Goal: Information Seeking & Learning: Learn about a topic

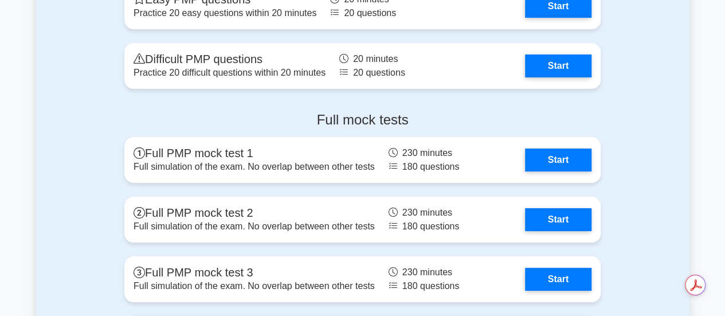
scroll to position [4260, 0]
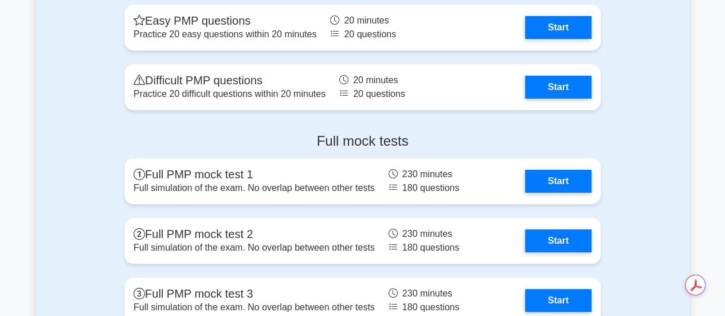
drag, startPoint x: 0, startPoint y: 0, endPoint x: 714, endPoint y: 248, distance: 755.5
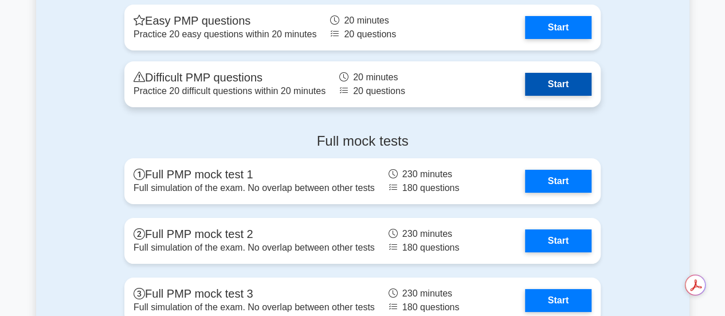
click at [549, 91] on link "Start" at bounding box center [558, 84] width 66 height 23
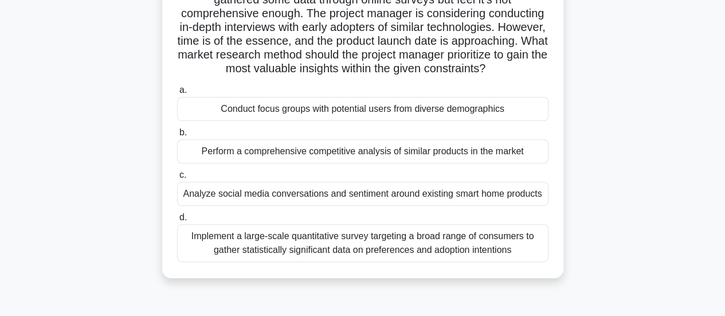
scroll to position [136, 0]
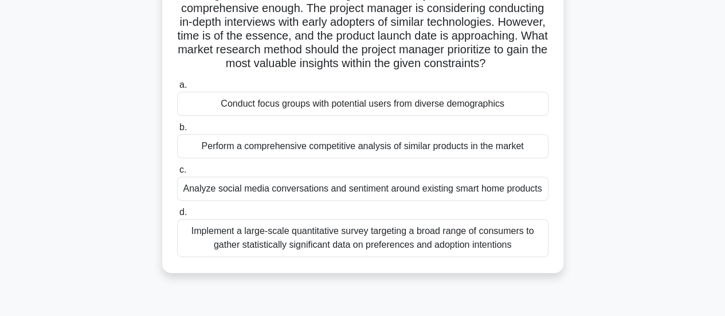
click at [519, 244] on div "Implement a large-scale quantitative survey targeting a broad range of consumer…" at bounding box center [362, 238] width 371 height 38
click at [177, 216] on input "d. Implement a large-scale quantitative survey targeting a broad range of consu…" at bounding box center [177, 212] width 0 height 7
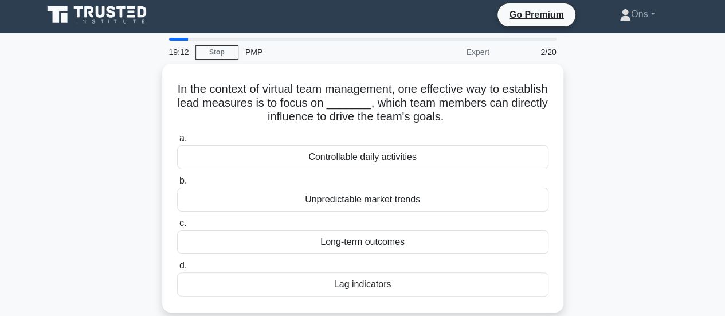
scroll to position [0, 0]
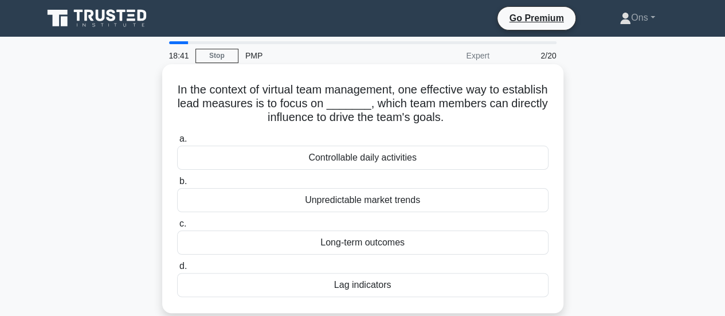
click at [498, 237] on div "Long-term outcomes" at bounding box center [362, 242] width 371 height 24
click at [177, 228] on input "c. Long-term outcomes" at bounding box center [177, 223] width 0 height 7
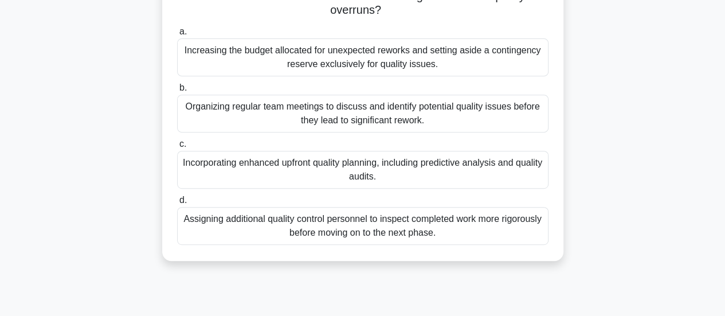
scroll to position [206, 0]
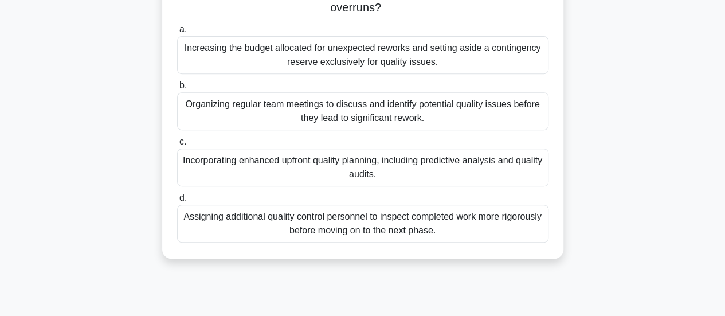
click at [546, 122] on div "Organizing regular team meetings to discuss and identify potential quality issu…" at bounding box center [362, 111] width 371 height 38
click at [177, 89] on input "b. Organizing regular team meetings to discuss and identify potential quality i…" at bounding box center [177, 85] width 0 height 7
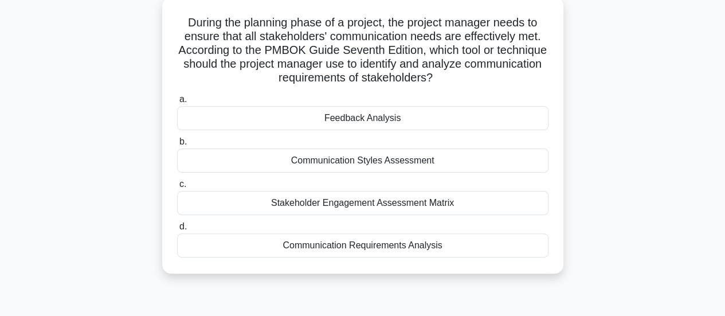
scroll to position [68, 0]
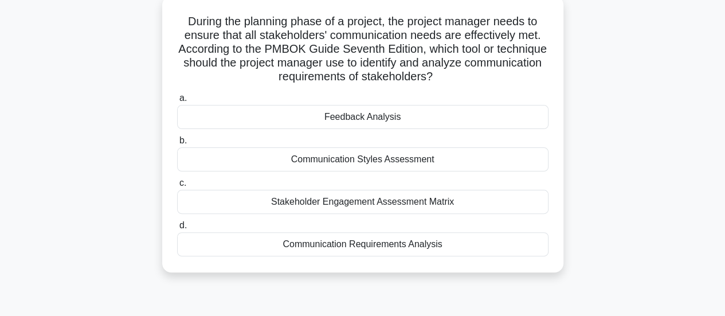
click at [488, 241] on div "Communication Requirements Analysis" at bounding box center [362, 244] width 371 height 24
click at [177, 229] on input "d. Communication Requirements Analysis" at bounding box center [177, 225] width 0 height 7
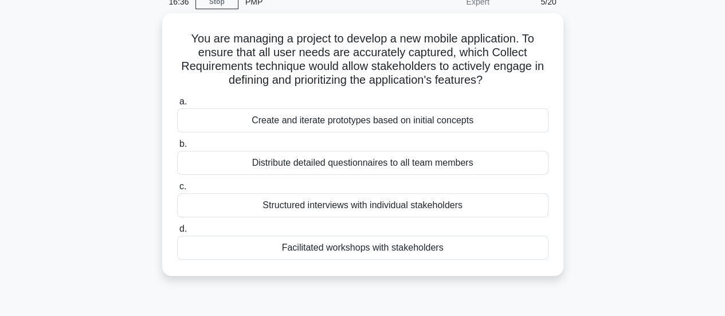
scroll to position [53, 0]
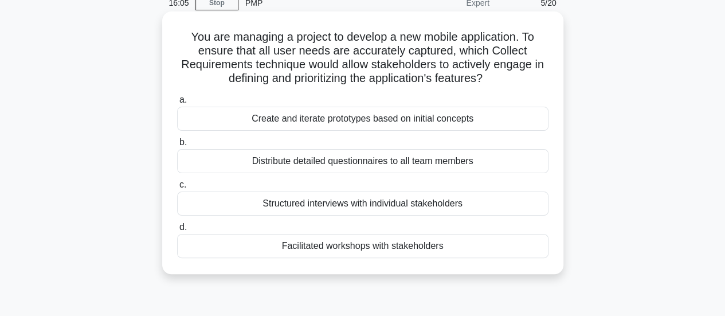
click at [499, 253] on div "Facilitated workshops with stakeholders" at bounding box center [362, 246] width 371 height 24
click at [177, 231] on input "d. Facilitated workshops with stakeholders" at bounding box center [177, 227] width 0 height 7
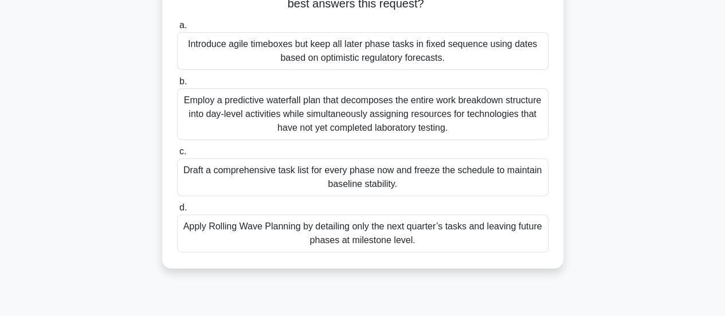
scroll to position [170, 0]
click at [405, 236] on div "Apply Rolling Wave Planning by detailing only the next quarter’s tasks and leav…" at bounding box center [362, 232] width 371 height 38
click at [177, 210] on input "d. Apply Rolling Wave Planning by detailing only the next quarter’s tasks and l…" at bounding box center [177, 206] width 0 height 7
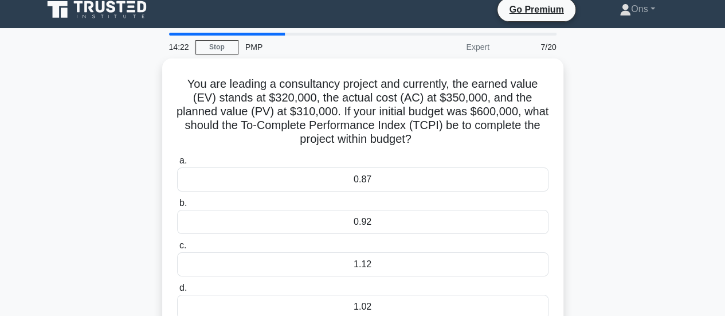
scroll to position [0, 0]
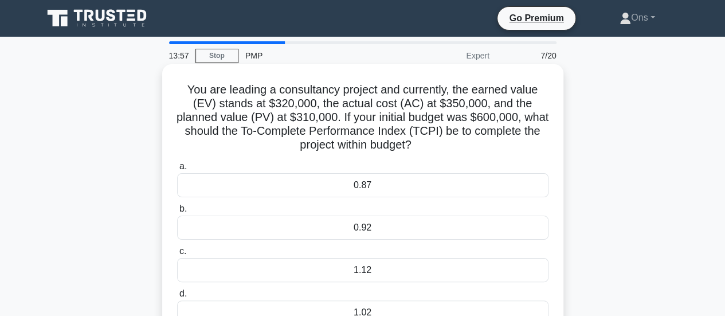
click at [437, 272] on div "1.12" at bounding box center [362, 270] width 371 height 24
click at [177, 255] on input "c. 1.12" at bounding box center [177, 251] width 0 height 7
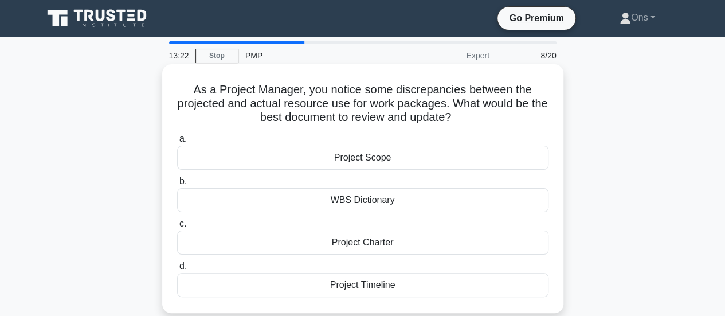
click at [462, 245] on div "Project Charter" at bounding box center [362, 242] width 371 height 24
click at [177, 228] on input "c. Project Charter" at bounding box center [177, 223] width 0 height 7
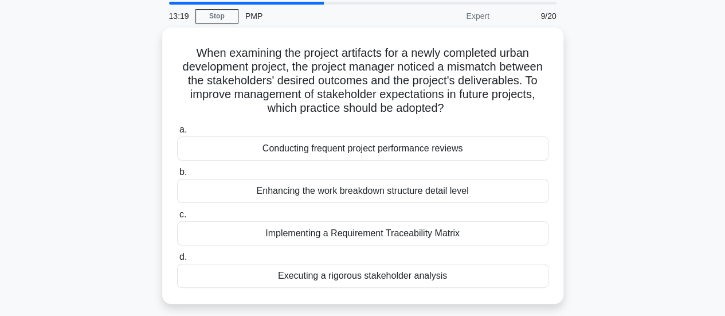
scroll to position [44, 0]
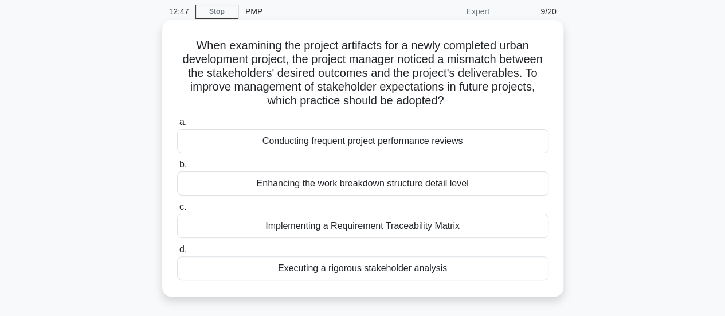
click at [524, 272] on div "Executing a rigorous stakeholder analysis" at bounding box center [362, 268] width 371 height 24
click at [177, 253] on input "d. Executing a rigorous stakeholder analysis" at bounding box center [177, 249] width 0 height 7
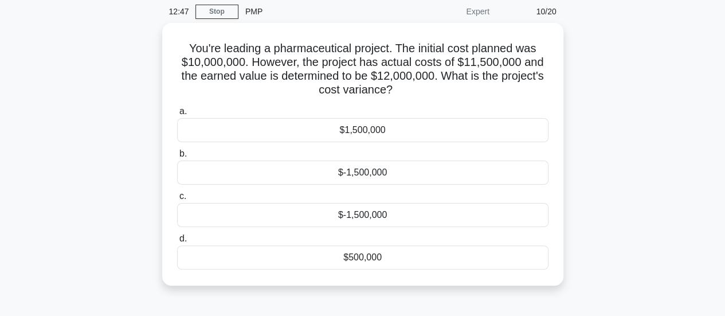
scroll to position [0, 0]
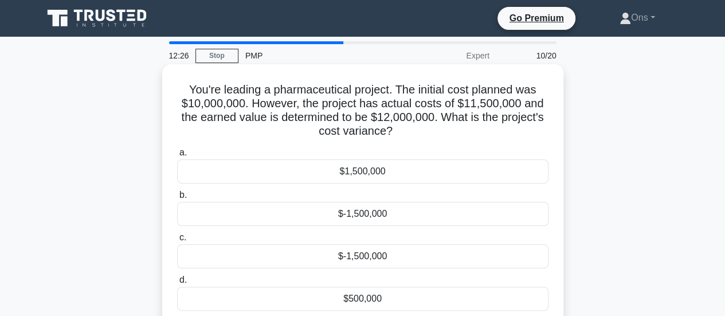
click at [412, 211] on div "$-1,500,000" at bounding box center [362, 214] width 371 height 24
click at [177, 199] on input "b. $-1,500,000" at bounding box center [177, 194] width 0 height 7
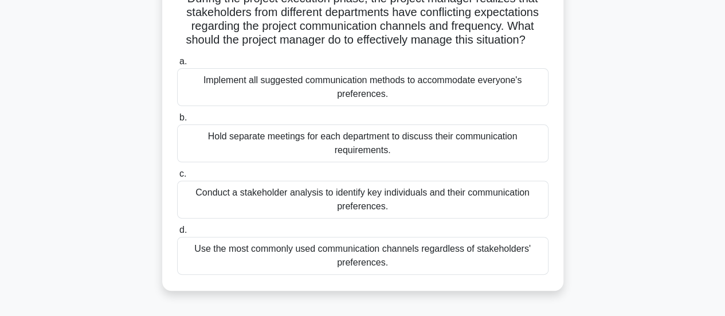
scroll to position [92, 0]
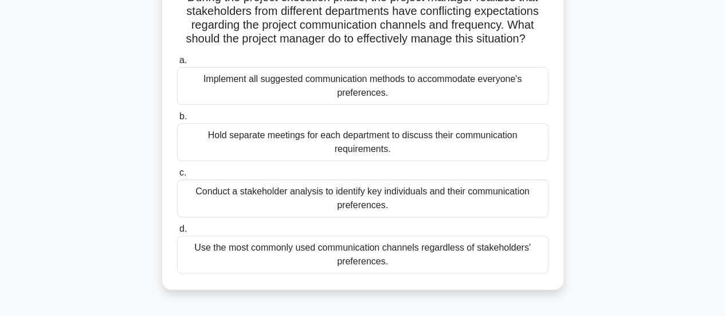
click at [500, 197] on div "Conduct a stakeholder analysis to identify key individuals and their communicat…" at bounding box center [362, 198] width 371 height 38
click at [177, 177] on input "c. Conduct a stakeholder analysis to identify key individuals and their communi…" at bounding box center [177, 172] width 0 height 7
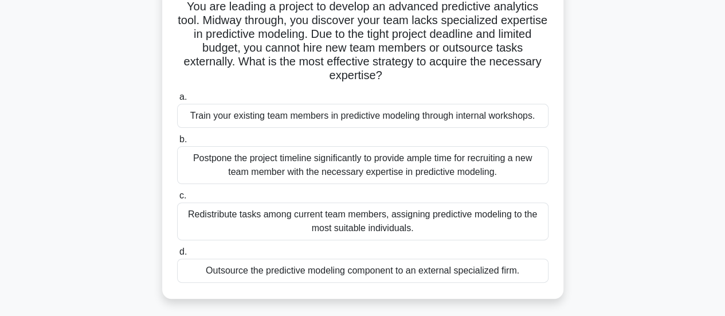
scroll to position [87, 0]
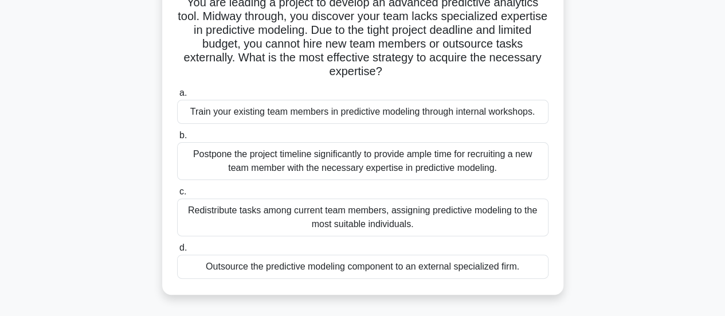
click at [512, 115] on div "Train your existing team members in predictive modeling through internal worksh…" at bounding box center [362, 112] width 371 height 24
click at [177, 97] on input "a. Train your existing team members in predictive modeling through internal wor…" at bounding box center [177, 92] width 0 height 7
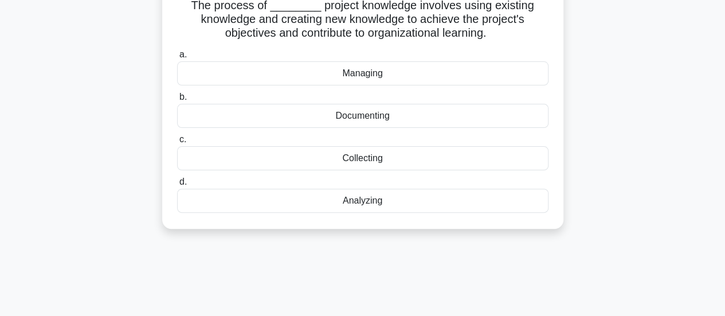
scroll to position [0, 0]
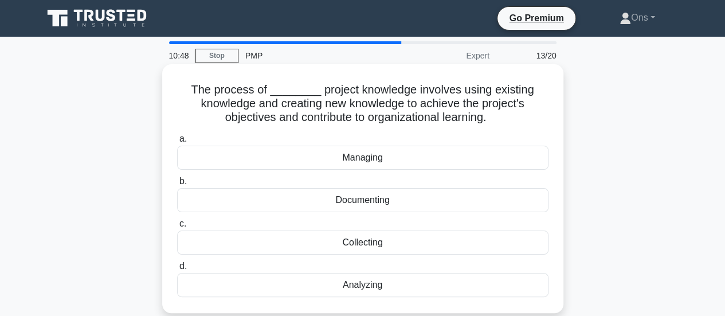
click at [487, 200] on div "Documenting" at bounding box center [362, 200] width 371 height 24
click at [177, 185] on input "b. Documenting" at bounding box center [177, 181] width 0 height 7
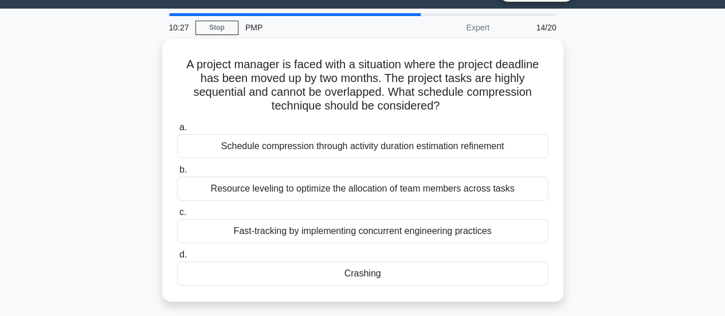
scroll to position [26, 0]
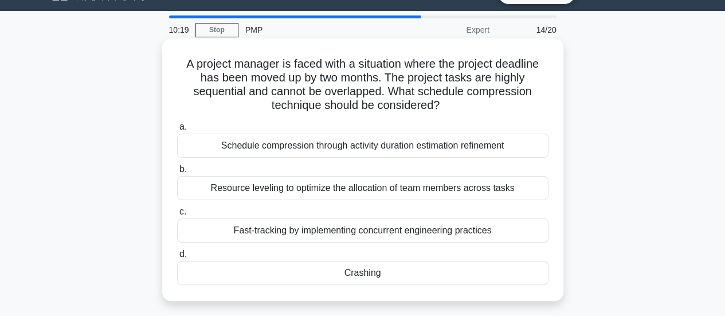
click at [487, 264] on div "Crashing" at bounding box center [362, 273] width 371 height 24
click at [177, 258] on input "d. Crashing" at bounding box center [177, 253] width 0 height 7
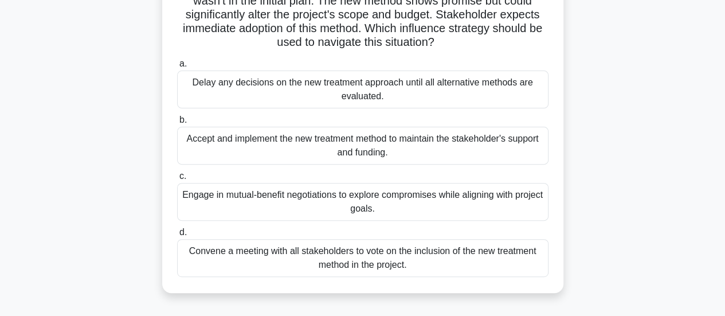
scroll to position [120, 0]
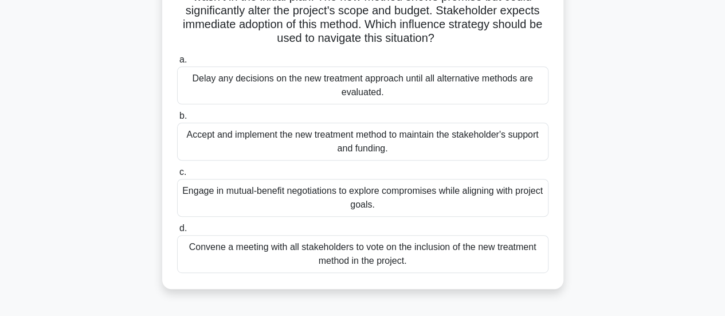
click at [525, 191] on div "Engage in mutual-benefit negotiations to explore compromises while aligning wit…" at bounding box center [362, 198] width 371 height 38
click at [177, 176] on input "c. Engage in mutual-benefit negotiations to explore compromises while aligning …" at bounding box center [177, 172] width 0 height 7
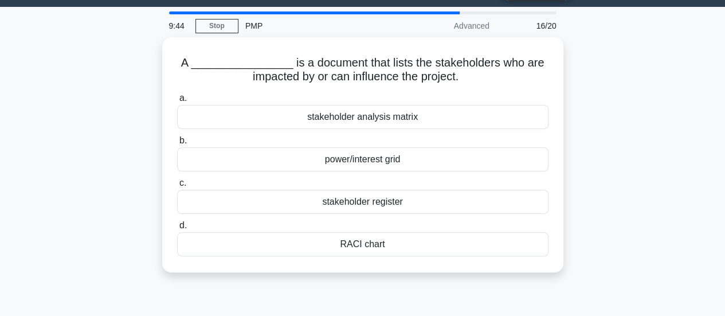
scroll to position [0, 0]
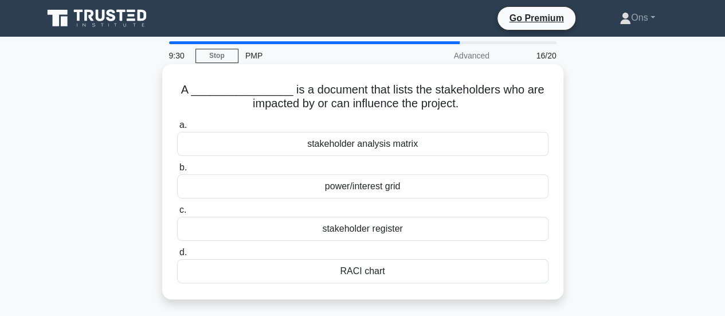
click at [523, 191] on div "power/interest grid" at bounding box center [362, 186] width 371 height 24
click at [177, 171] on input "b. power/interest grid" at bounding box center [177, 167] width 0 height 7
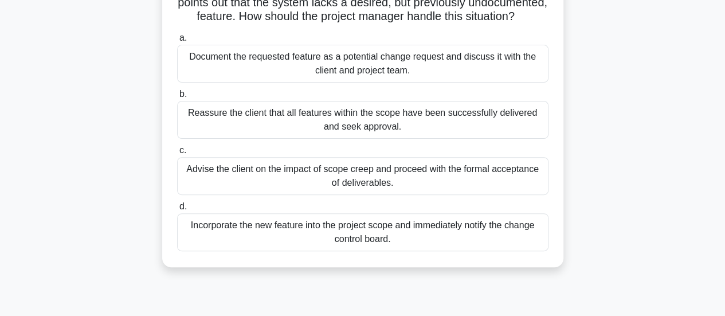
scroll to position [118, 0]
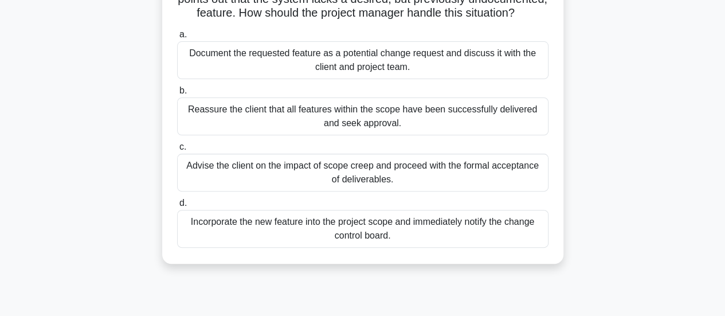
click at [514, 59] on div "Document the requested feature as a potential change request and discuss it wit…" at bounding box center [362, 60] width 371 height 38
click at [177, 38] on input "a. Document the requested feature as a potential change request and discuss it …" at bounding box center [177, 34] width 0 height 7
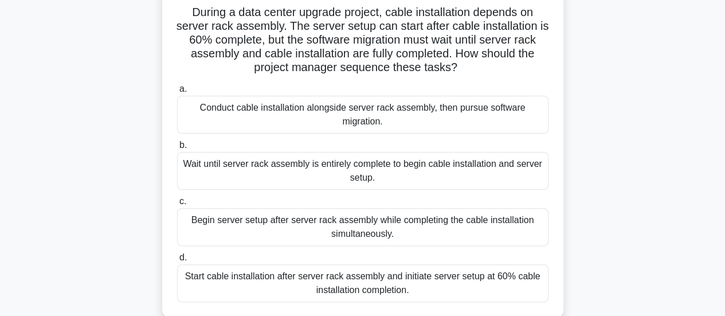
scroll to position [83, 0]
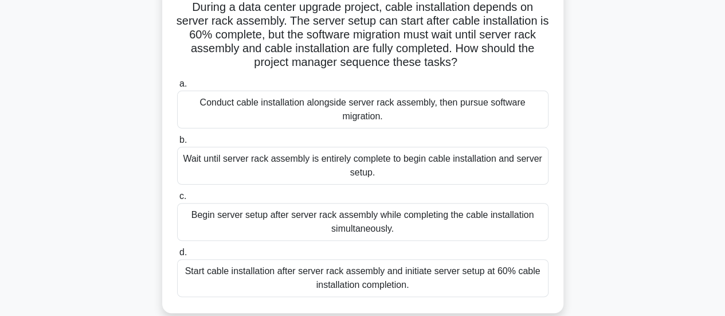
click at [409, 274] on div "Start cable installation after server rack assembly and initiate server setup a…" at bounding box center [362, 278] width 371 height 38
click at [177, 256] on input "d. Start cable installation after server rack assembly and initiate server setu…" at bounding box center [177, 252] width 0 height 7
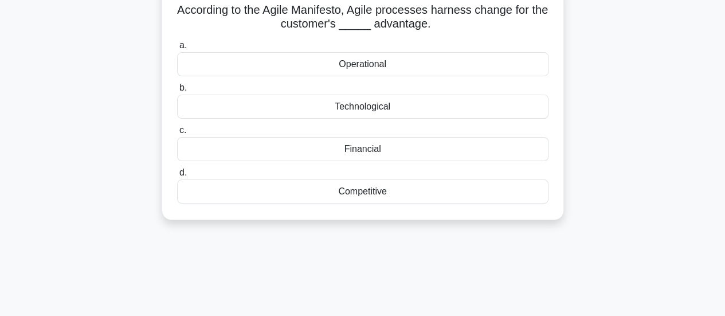
scroll to position [0, 0]
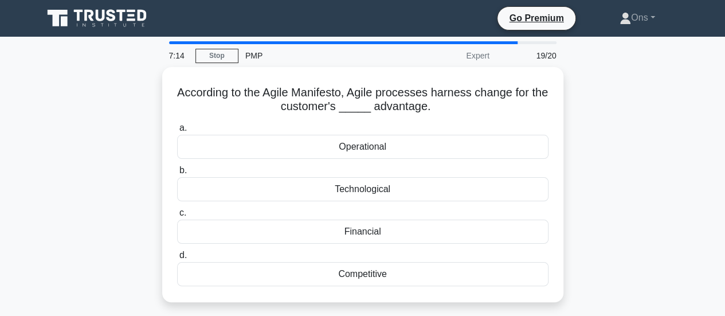
click at [409, 274] on div "Competitive" at bounding box center [362, 274] width 371 height 24
click at [177, 259] on input "d. Competitive" at bounding box center [177, 255] width 0 height 7
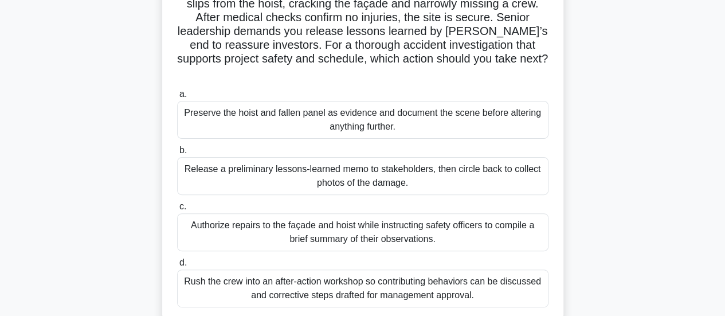
scroll to position [106, 0]
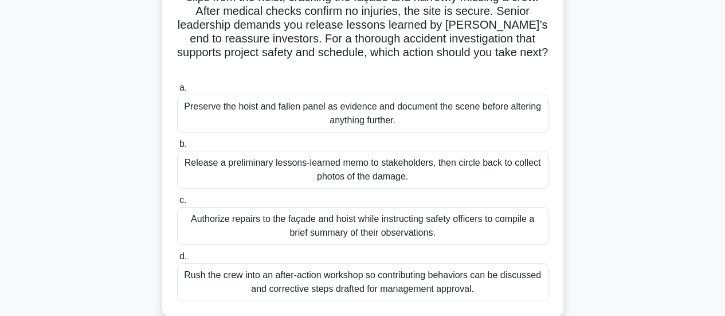
click at [501, 100] on div "Preserve the hoist and fallen panel as evidence and document the scene before a…" at bounding box center [362, 114] width 371 height 38
click at [177, 92] on input "a. Preserve the hoist and fallen panel as evidence and document the scene befor…" at bounding box center [177, 87] width 0 height 7
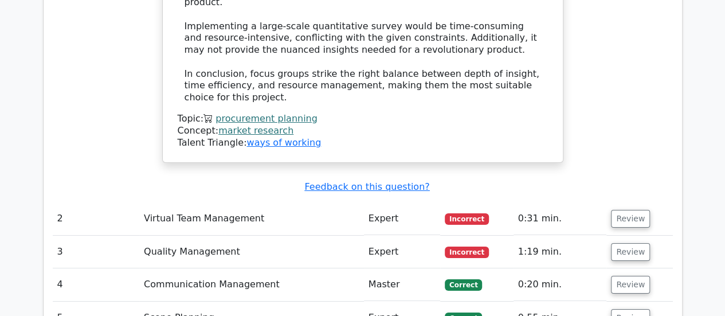
scroll to position [2021, 0]
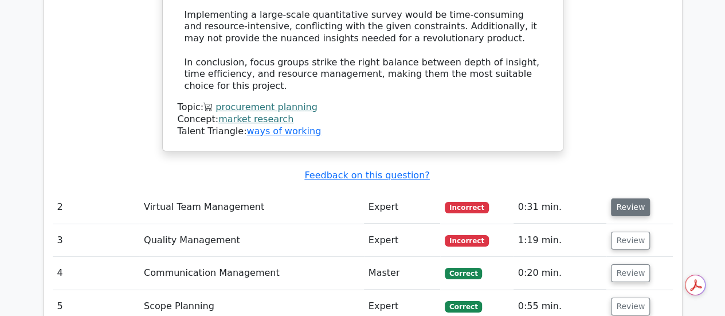
click at [628, 198] on button "Review" at bounding box center [630, 207] width 39 height 18
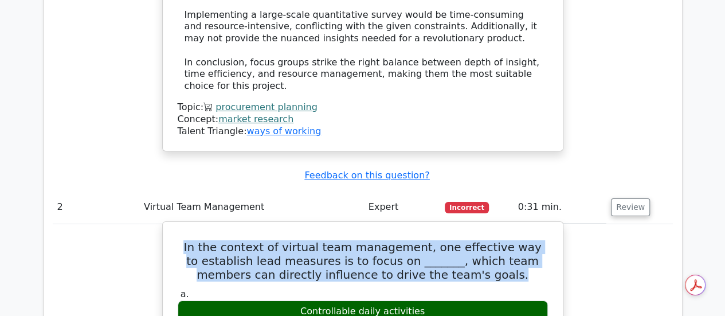
drag, startPoint x: 483, startPoint y: 156, endPoint x: 186, endPoint y: 111, distance: 299.8
copy h5 "In the context of virtual team management, one effective way to establish lead …"
drag, startPoint x: 429, startPoint y: 189, endPoint x: 300, endPoint y: 189, distance: 128.4
click at [300, 300] on div "Controllable daily activities" at bounding box center [363, 311] width 370 height 22
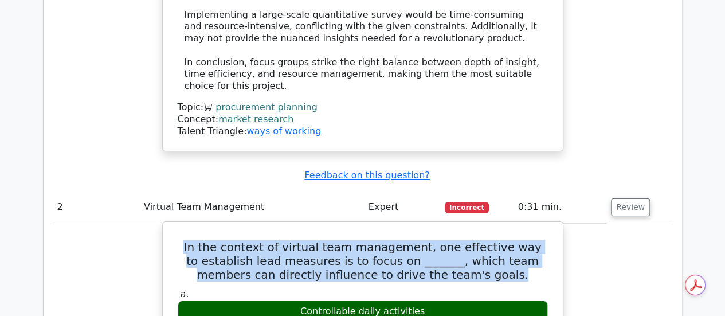
copy div "Controllable daily activities"
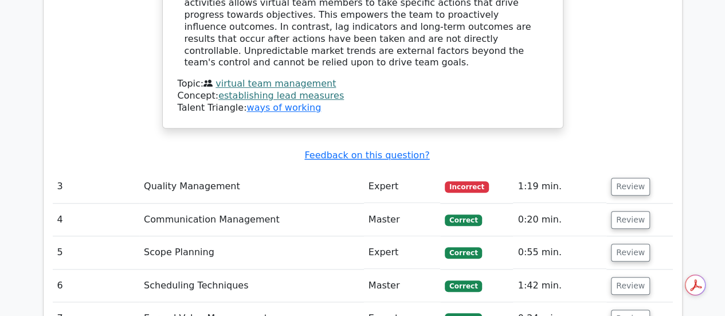
scroll to position [2515, 0]
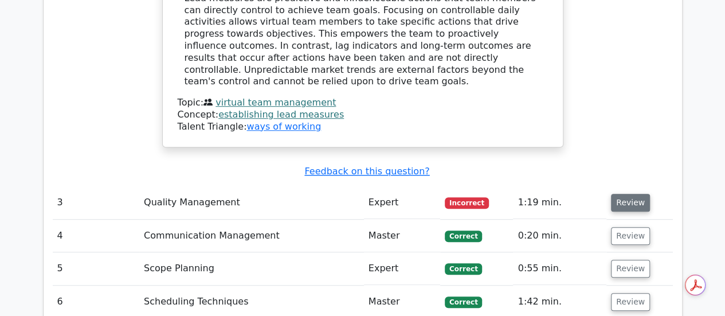
click at [629, 194] on button "Review" at bounding box center [630, 203] width 39 height 18
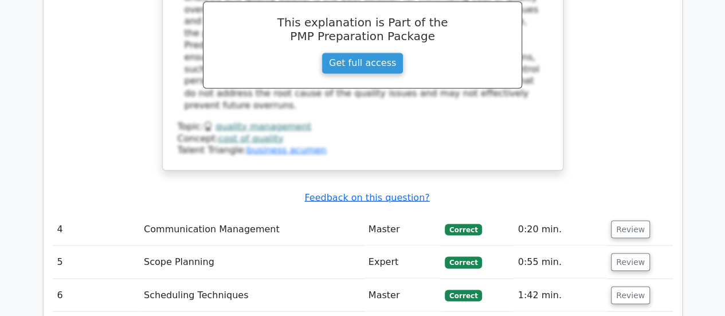
scroll to position [3155, 0]
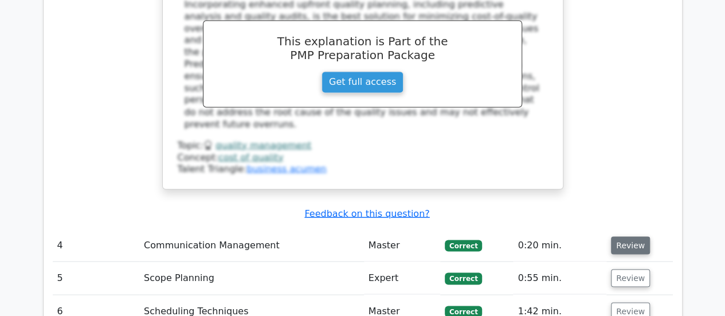
click at [633, 236] on button "Review" at bounding box center [630, 245] width 39 height 18
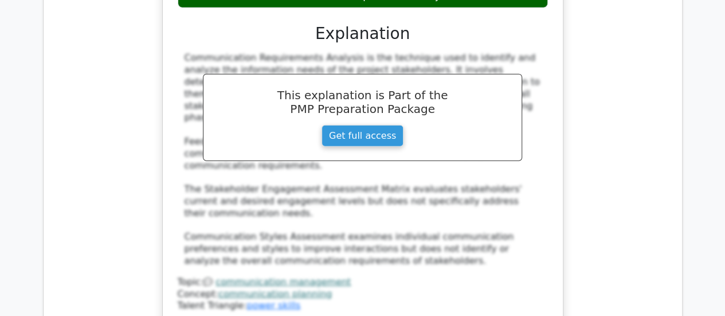
scroll to position [3670, 0]
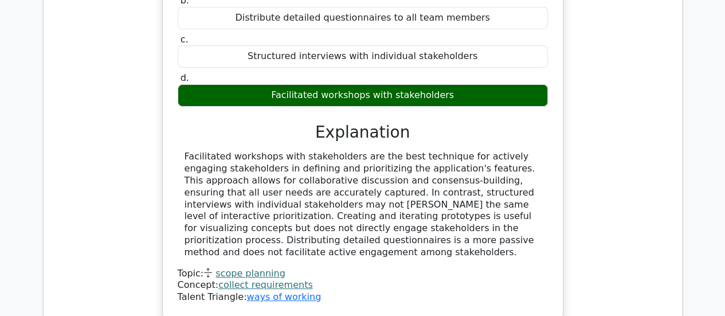
scroll to position [4212, 0]
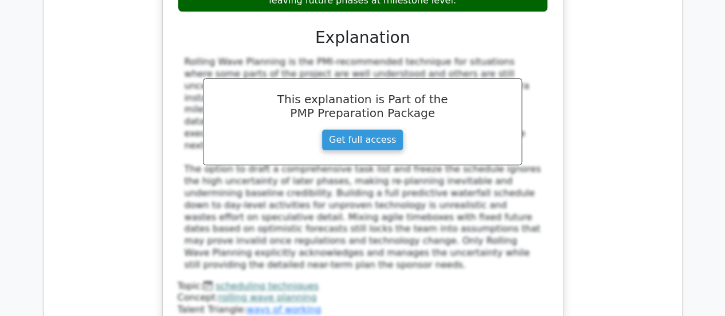
scroll to position [4942, 0]
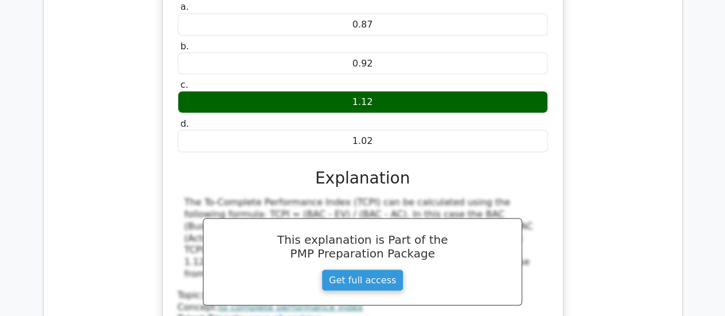
scroll to position [5424, 0]
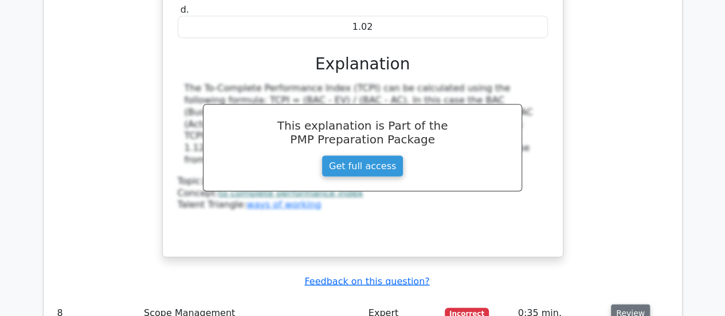
scroll to position [5541, 0]
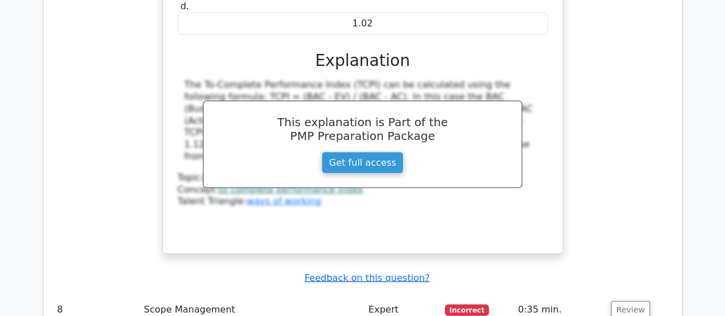
drag, startPoint x: 473, startPoint y: 109, endPoint x: 158, endPoint y: 79, distance: 316.1
copy h5 "As a Project Manager, you notice some discrepancies between the projected and a…"
drag, startPoint x: 393, startPoint y: 175, endPoint x: 320, endPoint y: 175, distance: 73.4
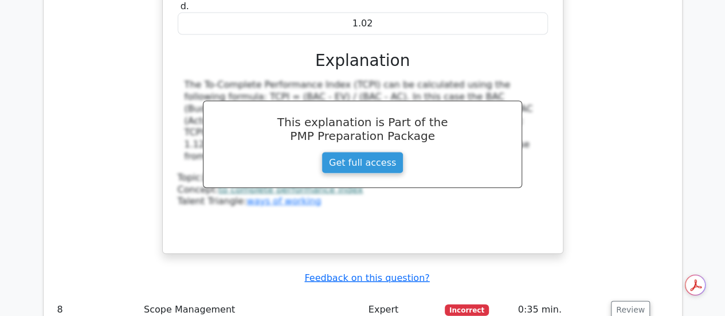
copy div "WBS Dictionary"
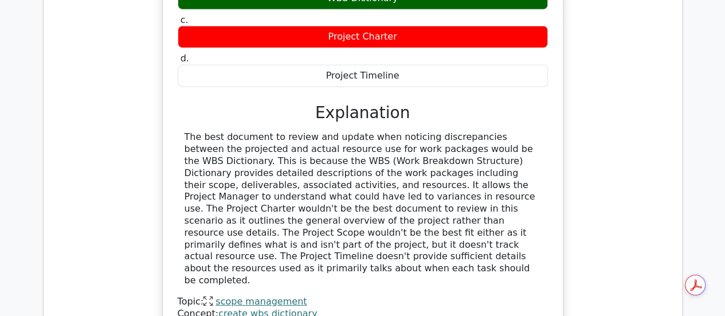
scroll to position [6001, 0]
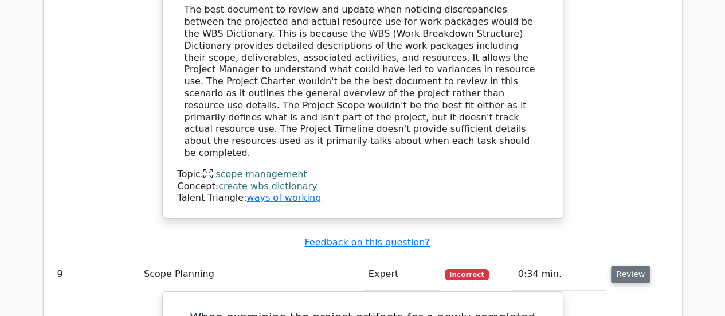
scroll to position [6125, 0]
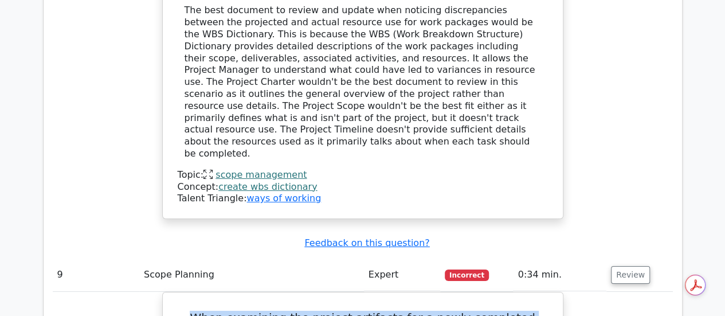
drag, startPoint x: 454, startPoint y: 72, endPoint x: 148, endPoint y: 23, distance: 310.4
copy h5 "When examining the project artifacts for a newly completed urban development pr…"
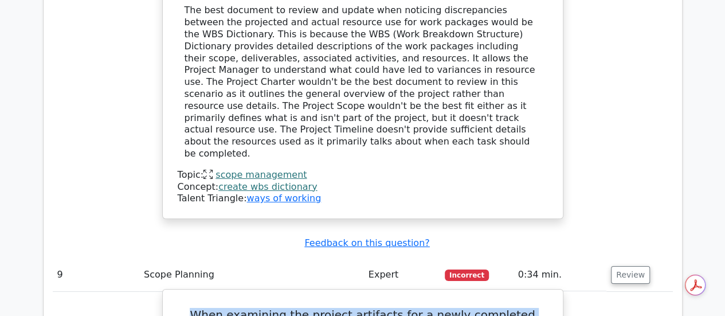
drag, startPoint x: 478, startPoint y: 189, endPoint x: 255, endPoint y: 194, distance: 223.0
copy div "Implementing a Requirement Traceability Matrix"
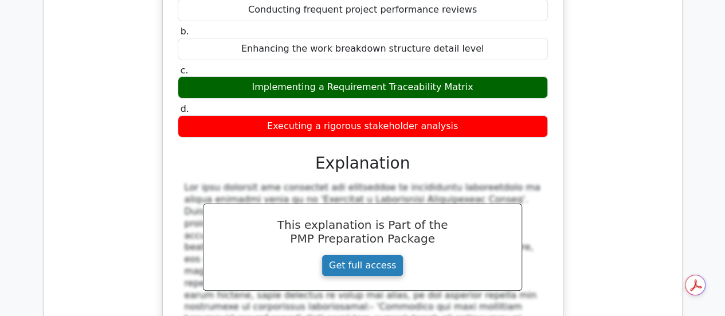
scroll to position [6604, 0]
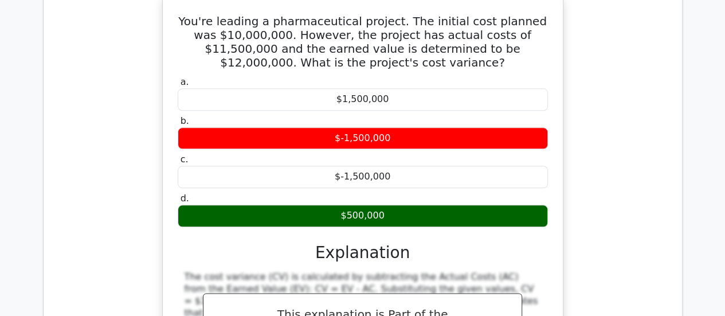
scroll to position [7082, 0]
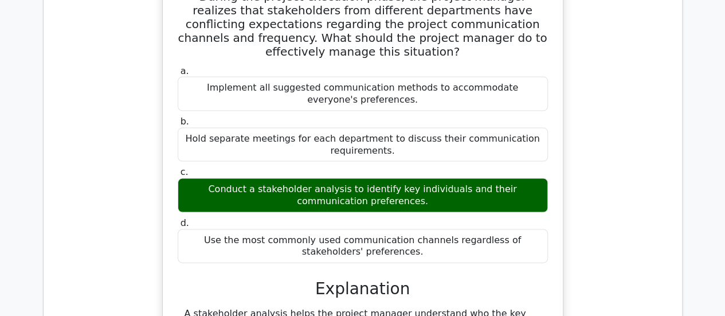
scroll to position [7623, 0]
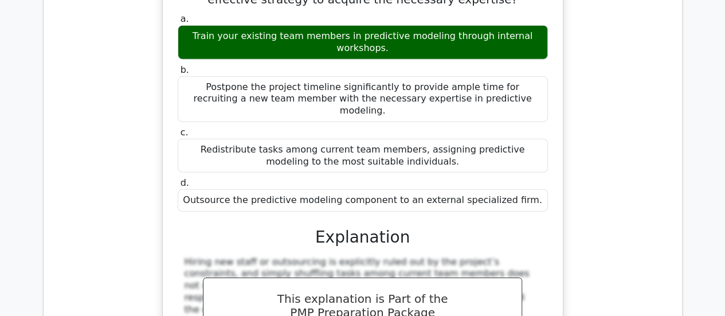
scroll to position [8226, 0]
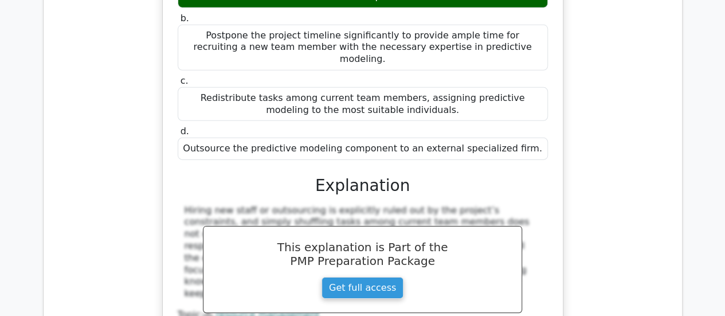
scroll to position [8277, 0]
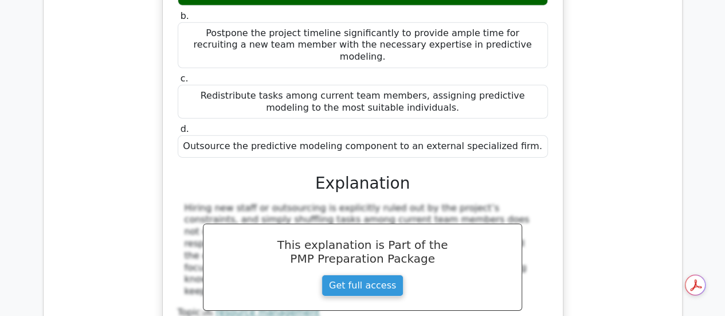
drag, startPoint x: 501, startPoint y: 109, endPoint x: 192, endPoint y: 74, distance: 310.9
copy h5 "The process of ________ project knowledge involves using existing knowledge and…"
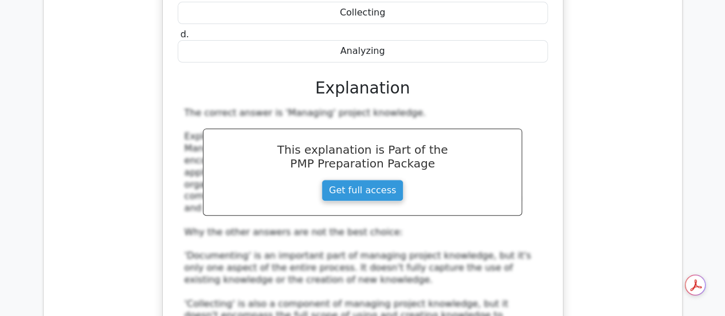
scroll to position [8887, 0]
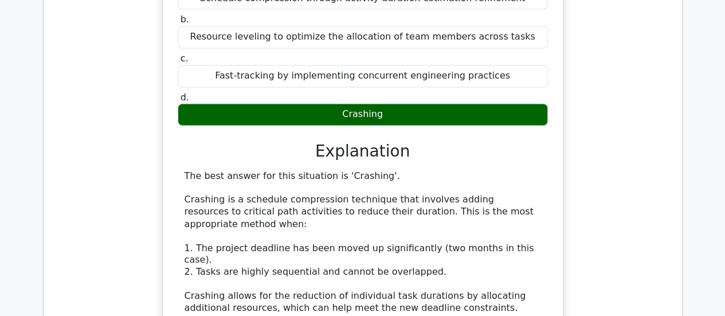
scroll to position [9561, 0]
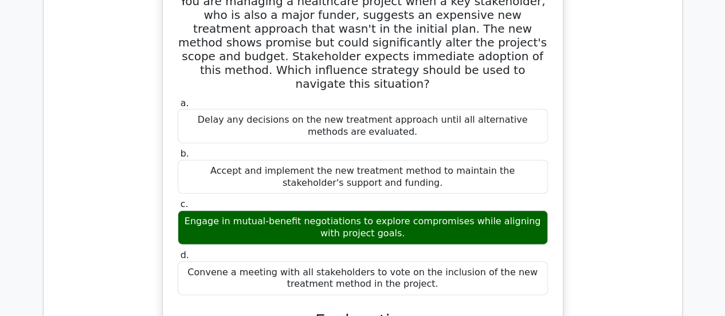
scroll to position [10228, 0]
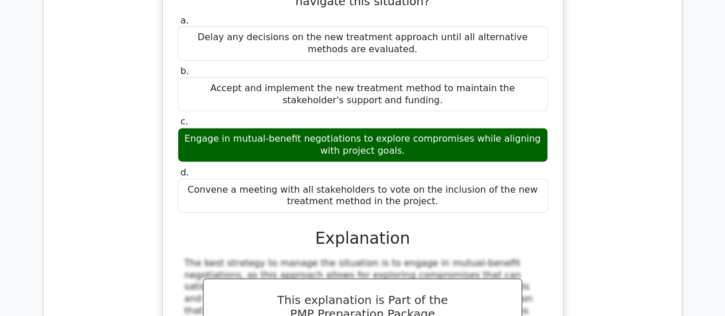
scroll to position [10314, 0]
drag, startPoint x: 479, startPoint y: 122, endPoint x: 155, endPoint y: 87, distance: 325.7
copy h5 "A ________________ is a document that lists the stakeholders who are impacted b…"
drag, startPoint x: 406, startPoint y: 230, endPoint x: 304, endPoint y: 233, distance: 102.1
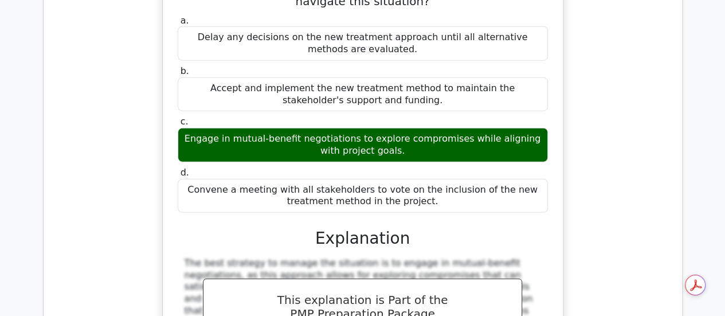
copy div "stakeholder register"
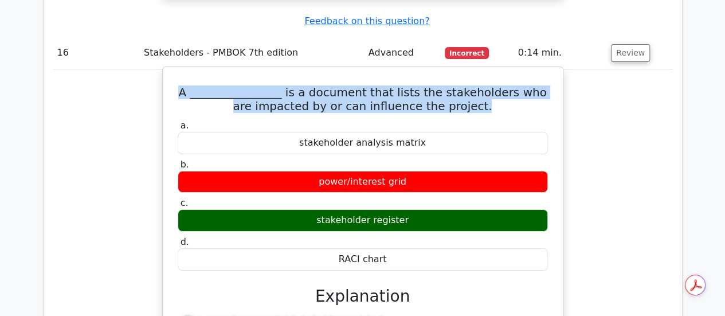
scroll to position [10851, 0]
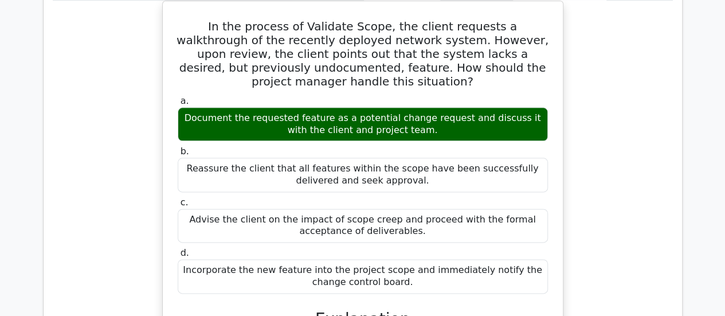
scroll to position [11507, 0]
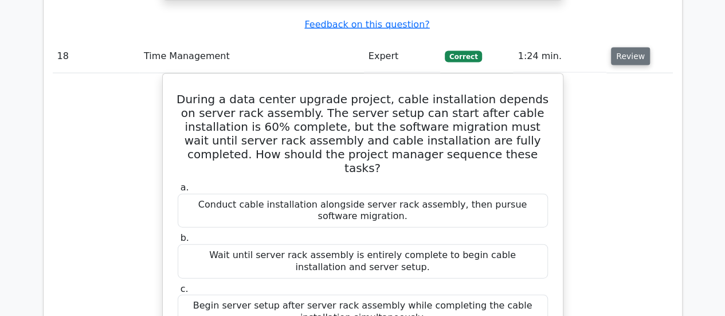
scroll to position [12137, 0]
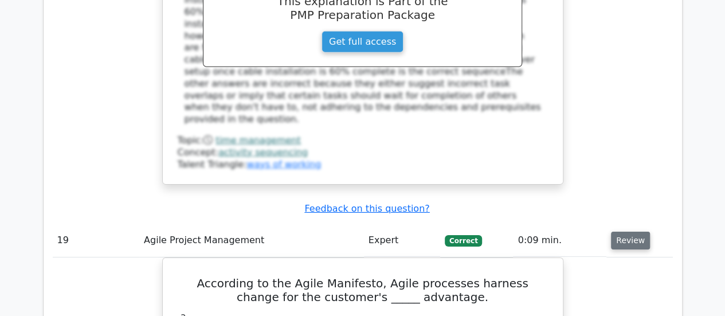
scroll to position [12601, 0]
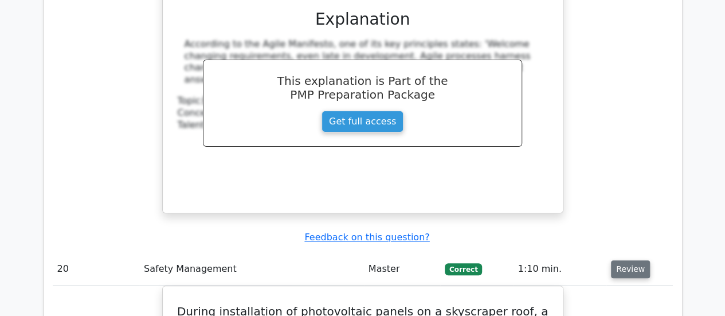
scroll to position [13067, 0]
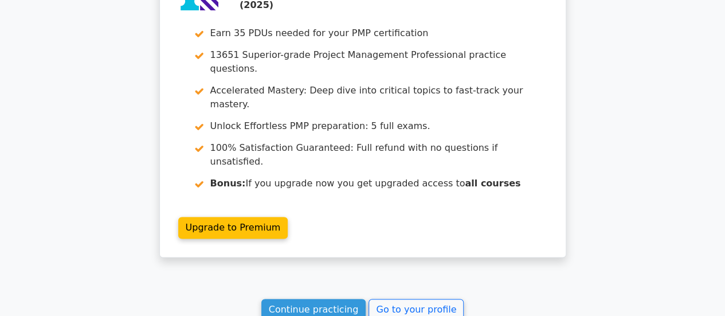
scroll to position [2955, 0]
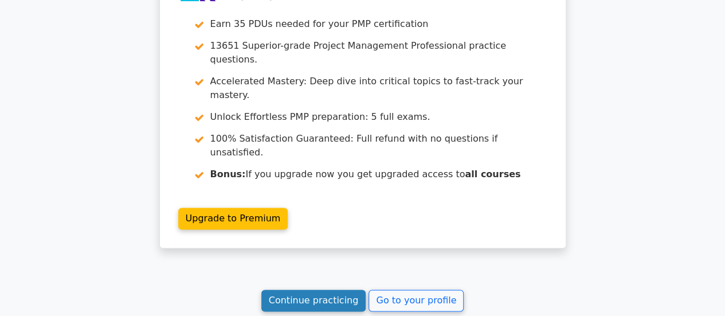
click at [314, 289] on link "Continue practicing" at bounding box center [313, 300] width 105 height 22
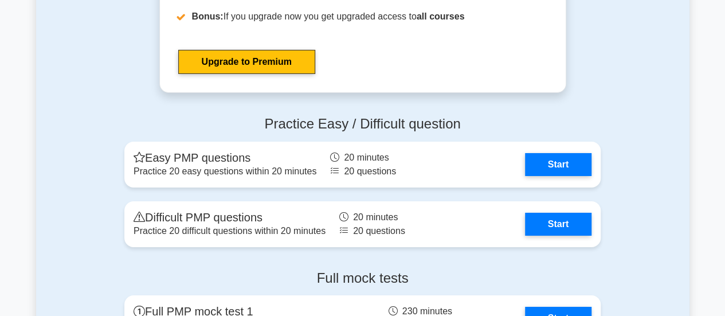
scroll to position [4108, 0]
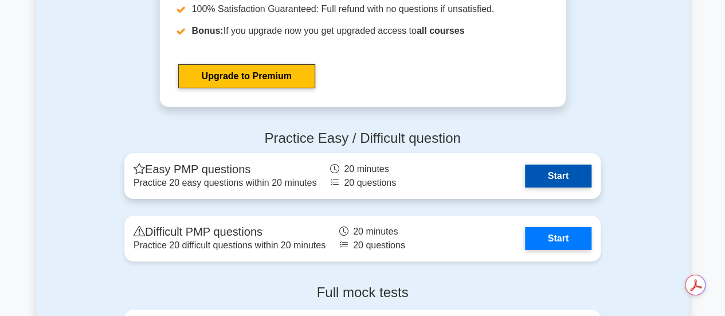
click at [553, 167] on link "Start" at bounding box center [558, 175] width 66 height 23
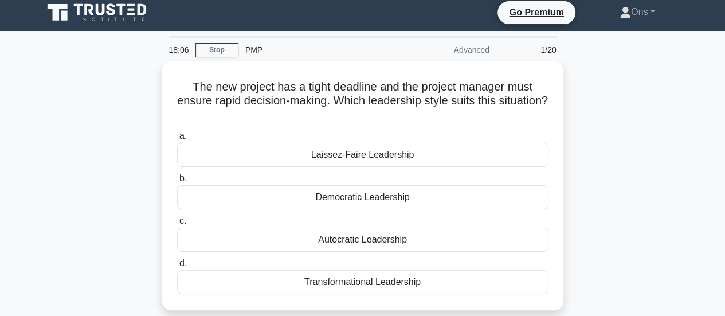
scroll to position [7, 0]
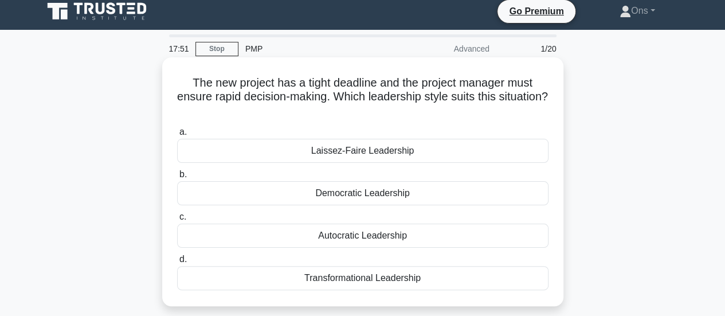
click at [515, 233] on div "Autocratic Leadership" at bounding box center [362, 236] width 371 height 24
click at [177, 221] on input "c. Autocratic Leadership" at bounding box center [177, 216] width 0 height 7
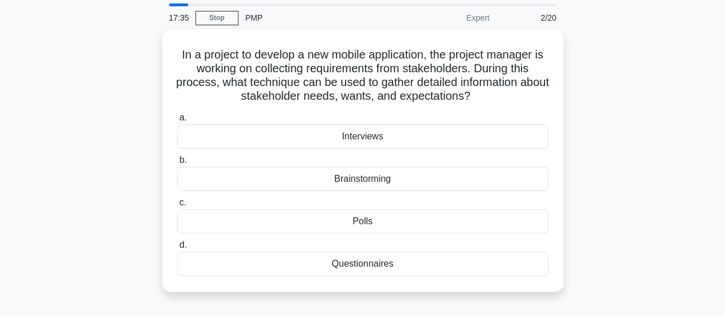
scroll to position [39, 0]
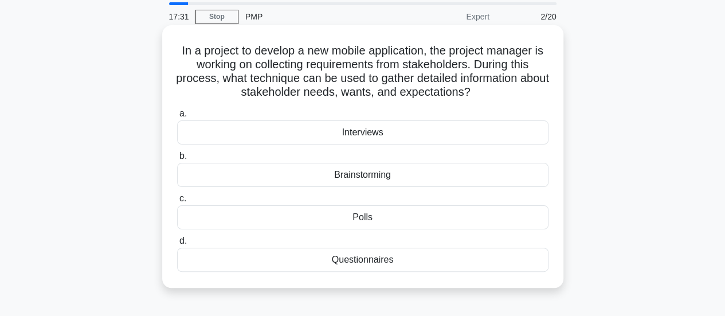
click at [506, 127] on div "Interviews" at bounding box center [362, 132] width 371 height 24
click at [177, 117] on input "a. Interviews" at bounding box center [177, 113] width 0 height 7
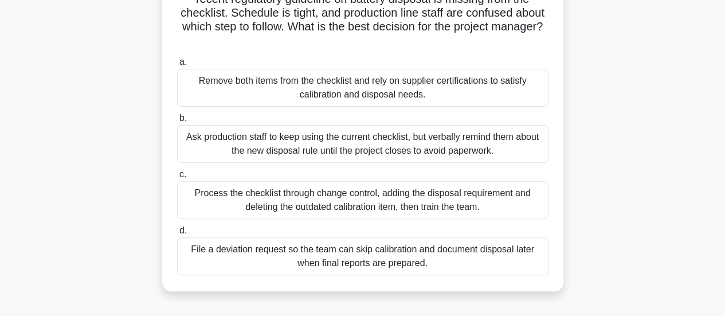
scroll to position [139, 0]
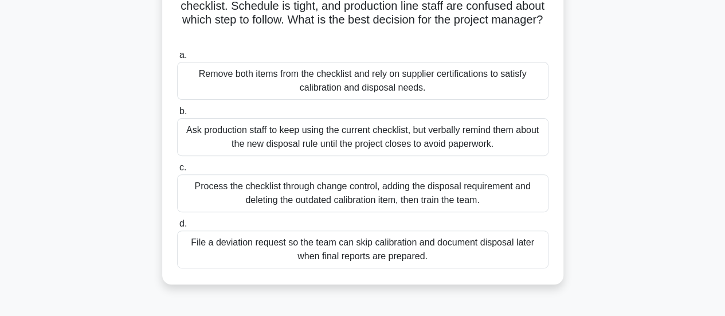
click at [500, 191] on div "Process the checklist through change control, adding the disposal requirement a…" at bounding box center [362, 193] width 371 height 38
click at [177, 171] on input "c. Process the checklist through change control, adding the disposal requiremen…" at bounding box center [177, 167] width 0 height 7
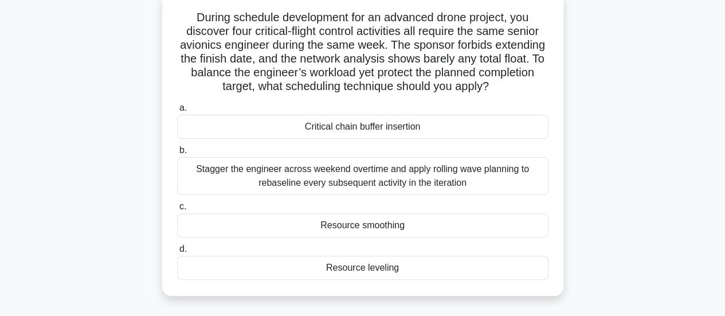
scroll to position [77, 0]
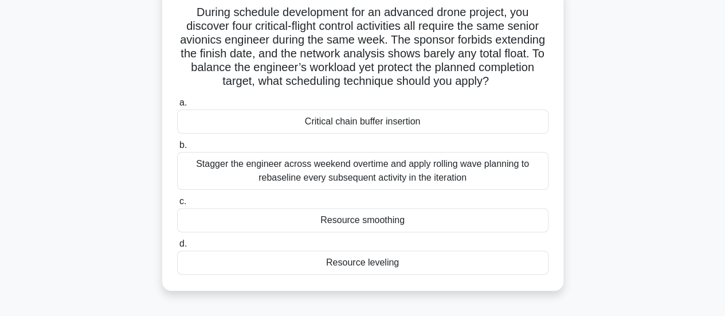
click at [311, 269] on div "Resource leveling" at bounding box center [362, 262] width 371 height 24
click at [177, 248] on input "d. Resource leveling" at bounding box center [177, 243] width 0 height 7
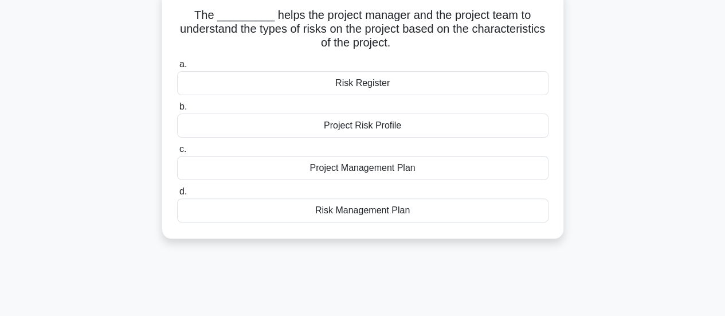
scroll to position [0, 0]
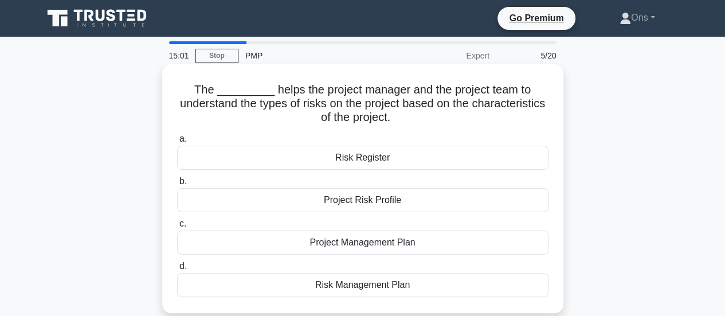
click at [358, 203] on div "Project Risk Profile" at bounding box center [362, 200] width 371 height 24
click at [177, 185] on input "b. Project Risk Profile" at bounding box center [177, 181] width 0 height 7
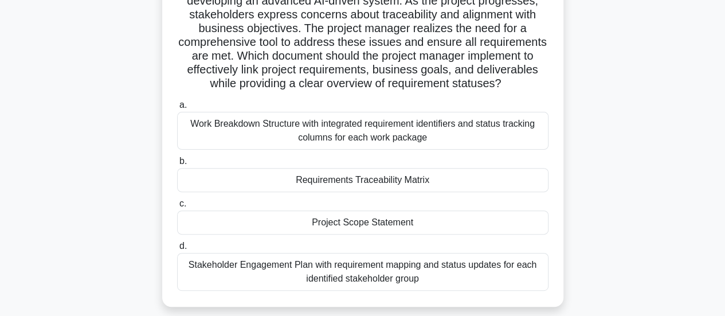
scroll to position [99, 0]
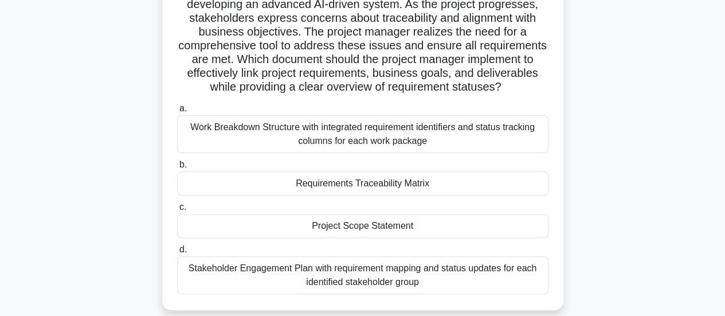
click at [503, 182] on div "Requirements Traceability Matrix" at bounding box center [362, 183] width 371 height 24
click at [177, 169] on input "b. Requirements Traceability Matrix" at bounding box center [177, 164] width 0 height 7
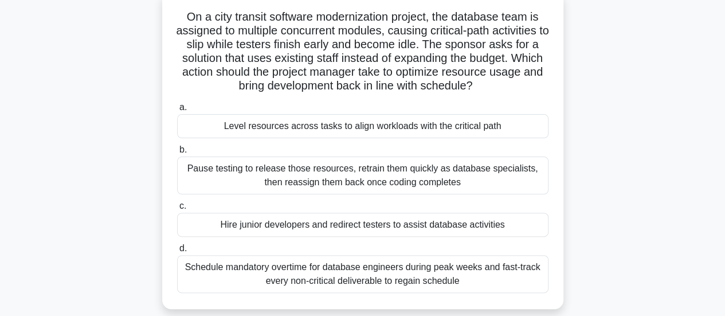
scroll to position [74, 0]
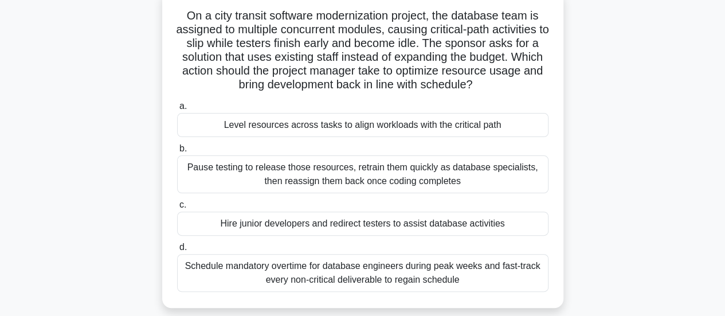
click at [486, 131] on div "Level resources across tasks to align workloads with the critical path" at bounding box center [362, 125] width 371 height 24
click at [177, 110] on input "a. Level resources across tasks to align workloads with the critical path" at bounding box center [177, 106] width 0 height 7
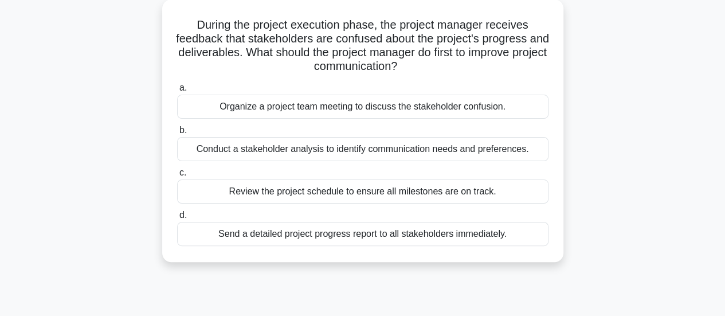
scroll to position [69, 0]
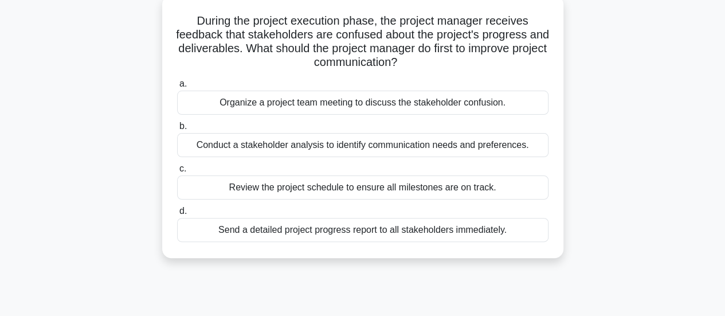
click at [522, 147] on div "Conduct a stakeholder analysis to identify communication needs and preferences." at bounding box center [362, 145] width 371 height 24
click at [177, 130] on input "b. Conduct a stakeholder analysis to identify communication needs and preferenc…" at bounding box center [177, 126] width 0 height 7
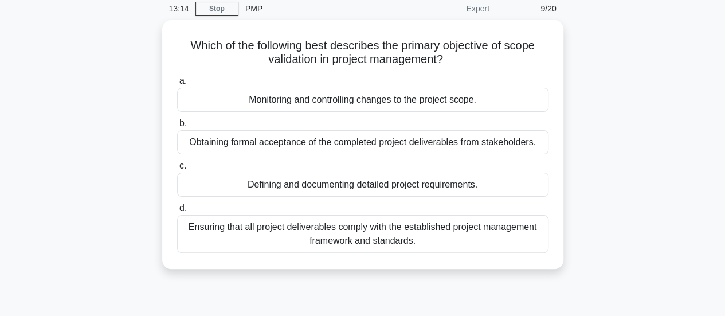
scroll to position [36, 0]
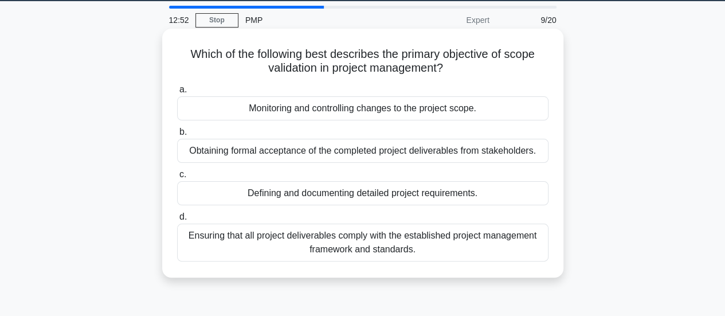
click at [370, 154] on div "Obtaining formal acceptance of the completed project deliverables from stakehol…" at bounding box center [362, 151] width 371 height 24
click at [177, 136] on input "b. Obtaining formal acceptance of the completed project deliverables from stake…" at bounding box center [177, 131] width 0 height 7
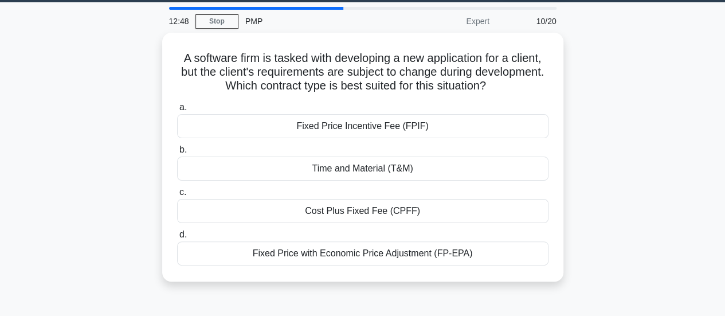
scroll to position [40, 0]
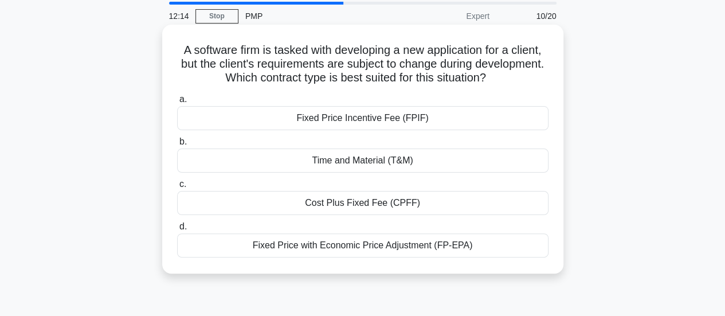
click at [534, 248] on div "Fixed Price with Economic Price Adjustment (FP-EPA)" at bounding box center [362, 245] width 371 height 24
click at [177, 230] on input "d. Fixed Price with Economic Price Adjustment (FP-EPA)" at bounding box center [177, 226] width 0 height 7
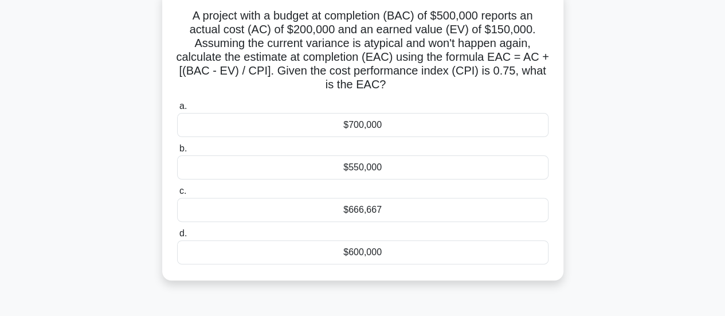
scroll to position [68, 0]
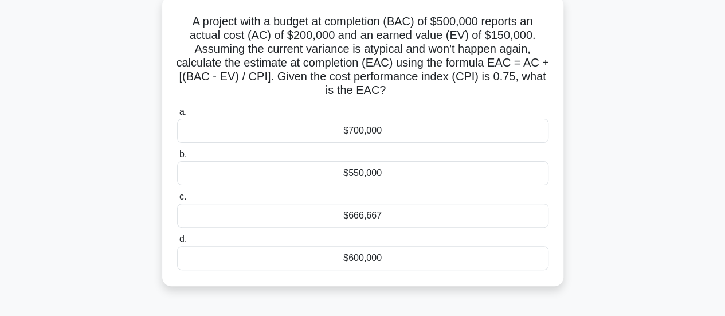
click at [437, 216] on div "$666,667" at bounding box center [362, 215] width 371 height 24
click at [177, 201] on input "c. $666,667" at bounding box center [177, 196] width 0 height 7
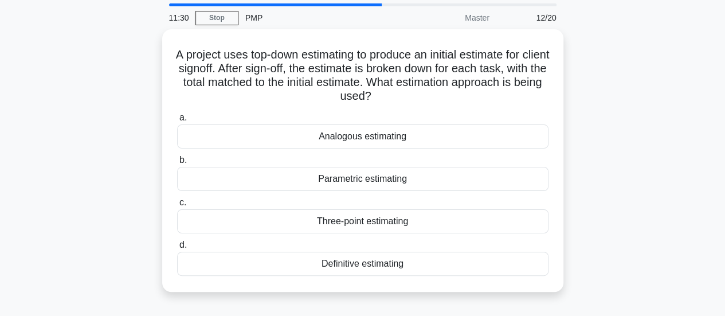
scroll to position [46, 0]
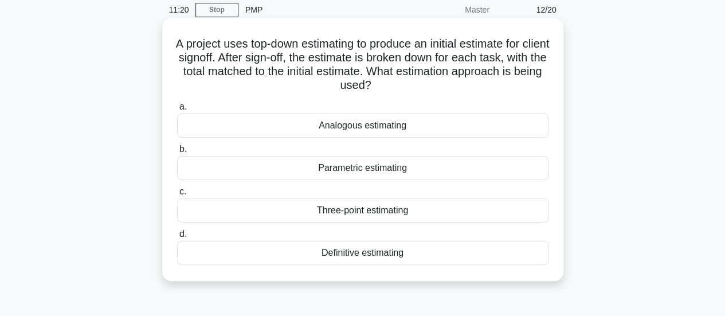
click at [497, 172] on div "Parametric estimating" at bounding box center [362, 168] width 371 height 24
click at [177, 153] on input "b. Parametric estimating" at bounding box center [177, 149] width 0 height 7
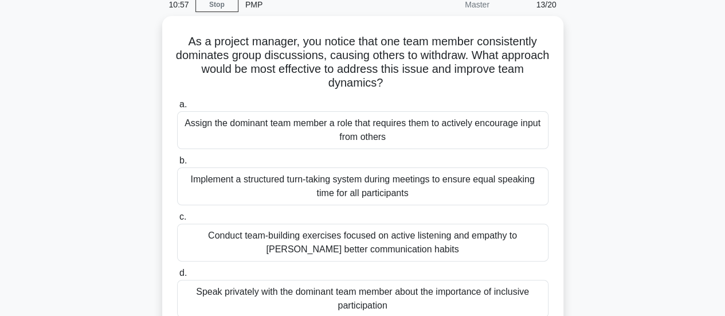
scroll to position [52, 0]
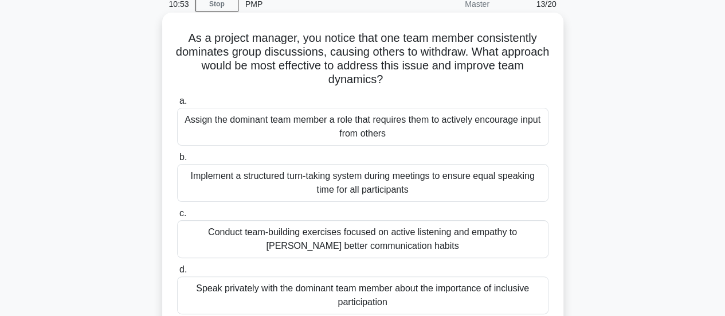
click at [445, 244] on div "Conduct team-building exercises focused on active listening and empathy to [PER…" at bounding box center [362, 239] width 371 height 38
click at [177, 217] on input "c. Conduct team-building exercises focused on active listening and empathy to f…" at bounding box center [177, 213] width 0 height 7
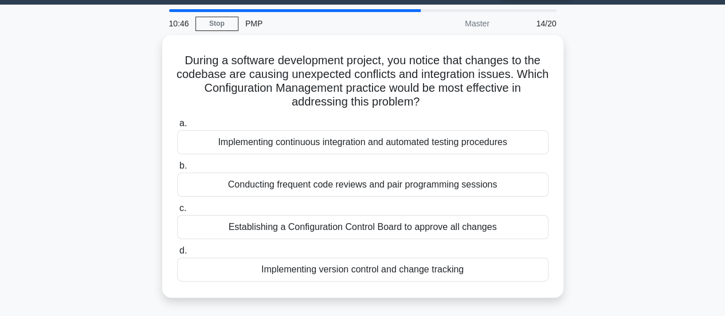
scroll to position [33, 0]
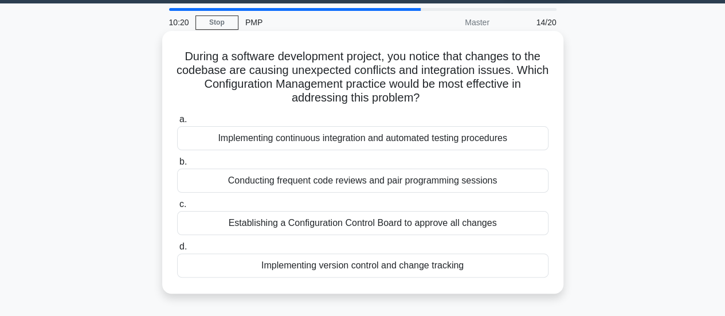
click at [495, 182] on div "Conducting frequent code reviews and pair programming sessions" at bounding box center [362, 181] width 371 height 24
click at [177, 166] on input "b. Conducting frequent code reviews and pair programming sessions" at bounding box center [177, 161] width 0 height 7
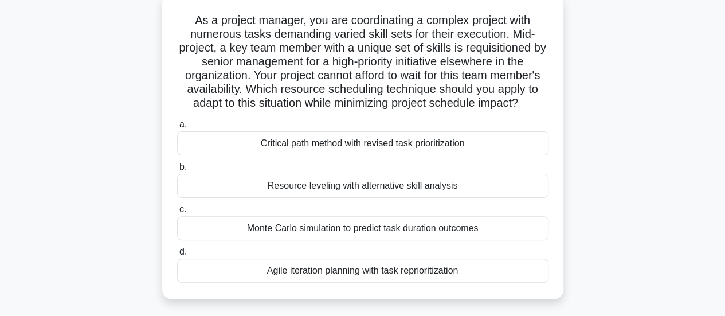
scroll to position [74, 0]
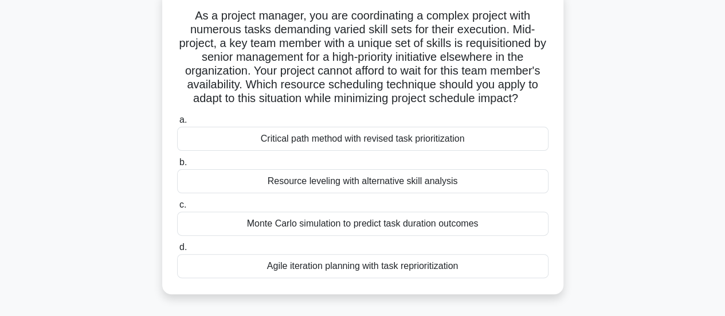
click at [449, 140] on div "Critical path method with revised task prioritization" at bounding box center [362, 139] width 371 height 24
click at [177, 124] on input "a. Critical path method with revised task prioritization" at bounding box center [177, 119] width 0 height 7
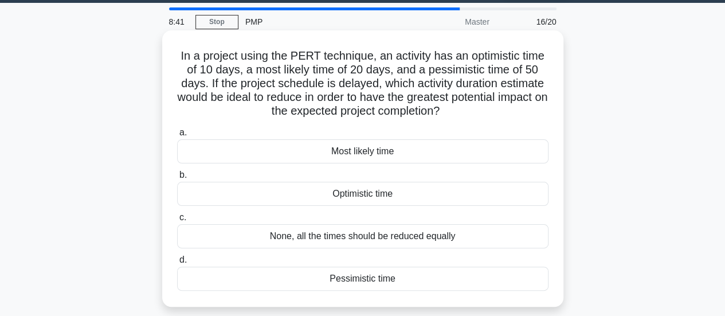
scroll to position [26, 0]
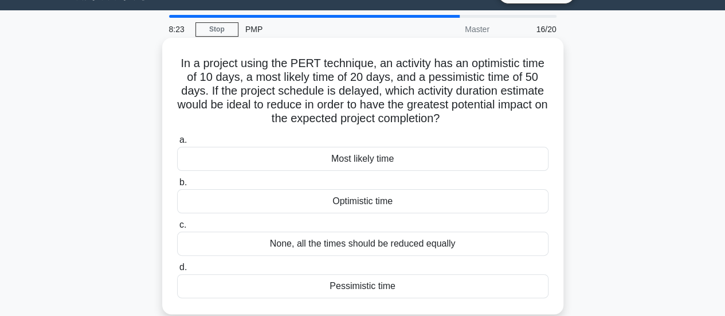
click at [427, 285] on div "Pessimistic time" at bounding box center [362, 286] width 371 height 24
click at [177, 271] on input "d. Pessimistic time" at bounding box center [177, 267] width 0 height 7
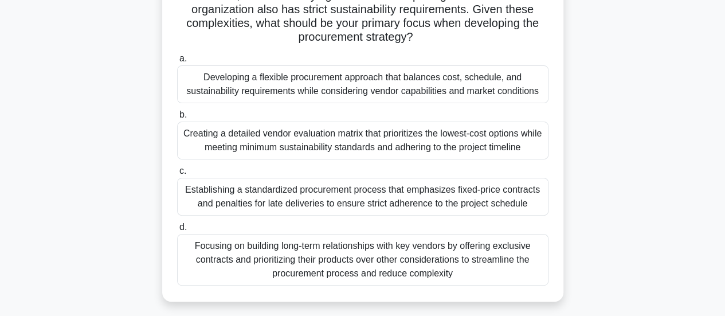
scroll to position [138, 0]
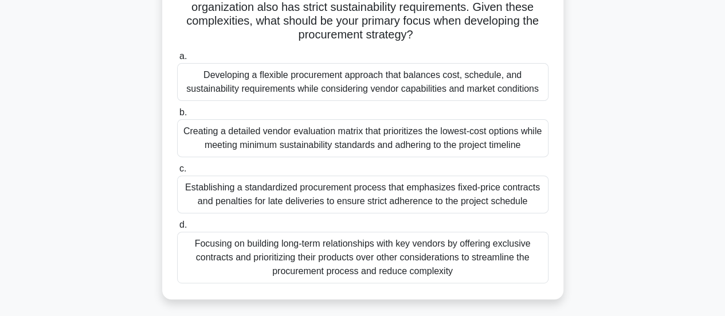
click at [366, 82] on div "Developing a flexible procurement approach that balances cost, schedule, and su…" at bounding box center [362, 82] width 371 height 38
click at [177, 60] on input "a. Developing a flexible procurement approach that balances cost, schedule, and…" at bounding box center [177, 56] width 0 height 7
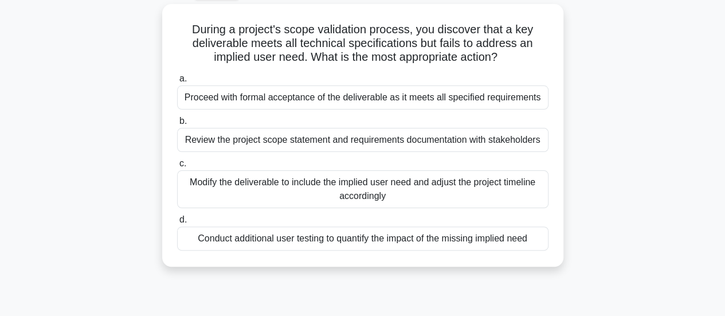
scroll to position [76, 0]
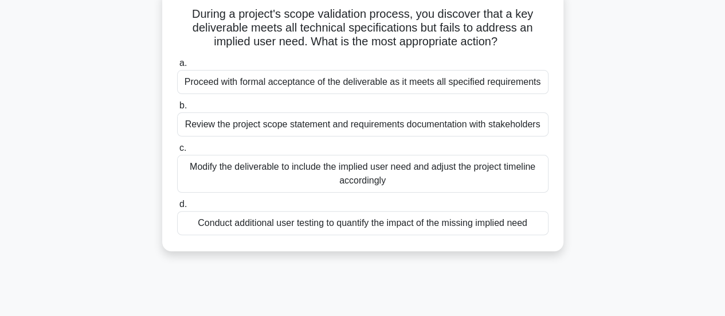
click at [401, 228] on div "Conduct additional user testing to quantify the impact of the missing implied n…" at bounding box center [362, 223] width 371 height 24
click at [177, 208] on input "d. Conduct additional user testing to quantify the impact of the missing implie…" at bounding box center [177, 204] width 0 height 7
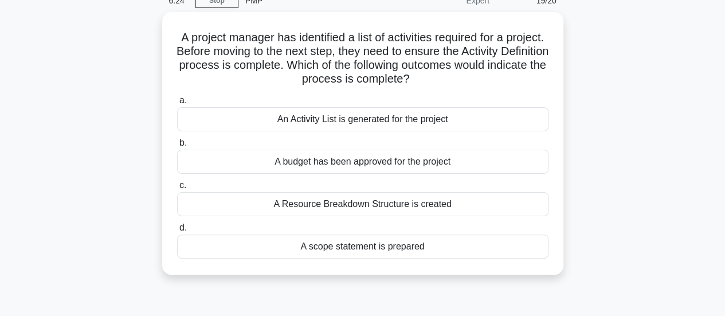
scroll to position [56, 0]
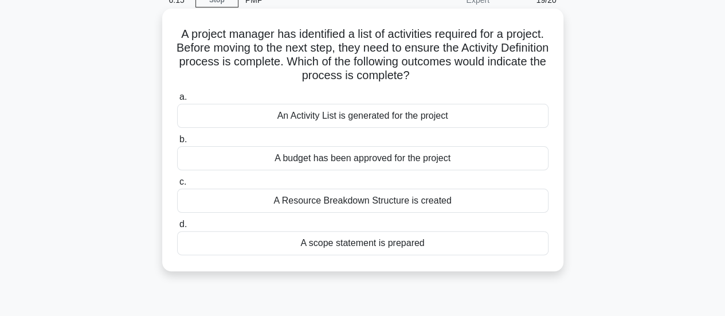
click at [467, 119] on div "An Activity List is generated for the project" at bounding box center [362, 116] width 371 height 24
click at [177, 101] on input "a. An Activity List is generated for the project" at bounding box center [177, 96] width 0 height 7
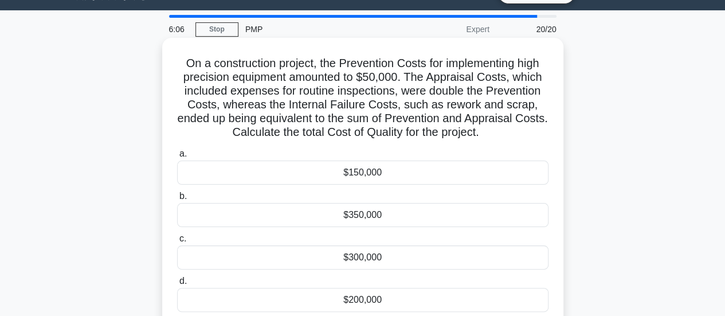
scroll to position [31, 0]
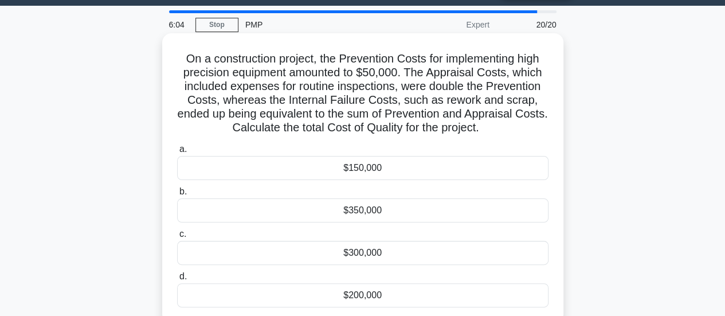
click at [385, 293] on div "$200,000" at bounding box center [362, 295] width 371 height 24
click at [177, 280] on input "d. $200,000" at bounding box center [177, 276] width 0 height 7
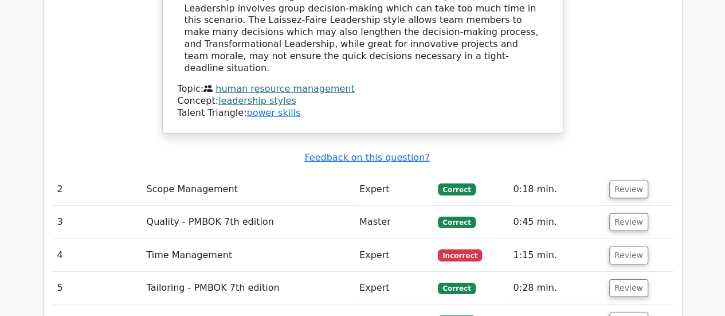
scroll to position [1632, 0]
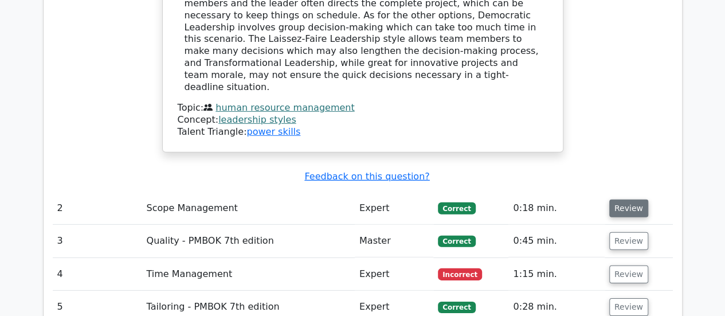
click at [619, 199] on button "Review" at bounding box center [628, 208] width 39 height 18
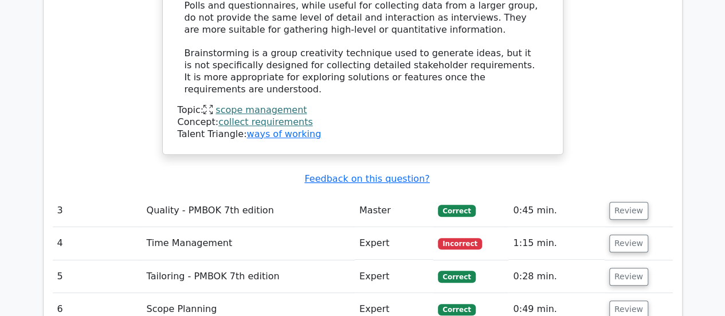
scroll to position [2264, 0]
click at [65, 195] on td "3" at bounding box center [97, 211] width 89 height 33
click at [632, 202] on button "Review" at bounding box center [628, 211] width 39 height 18
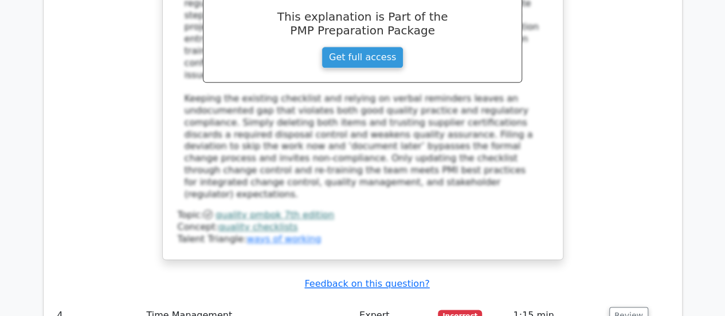
scroll to position [2900, 0]
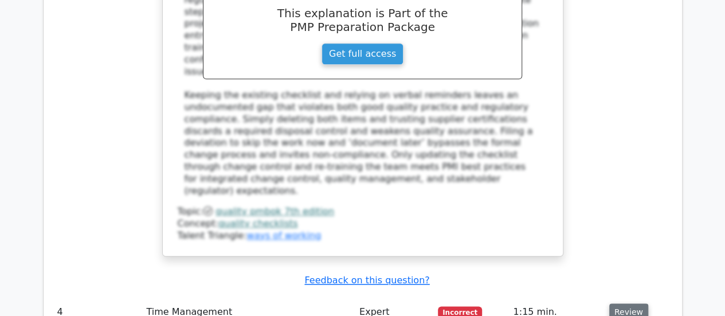
click at [633, 303] on button "Review" at bounding box center [628, 312] width 39 height 18
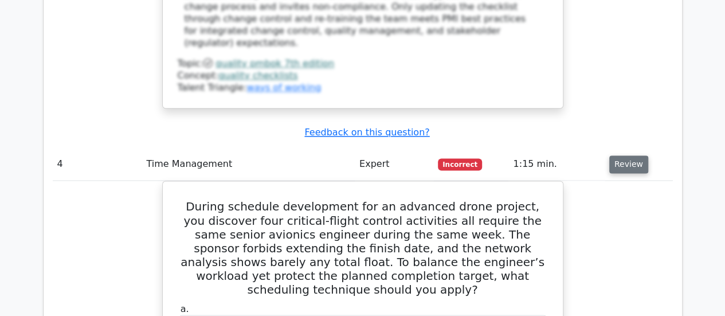
scroll to position [3025, 0]
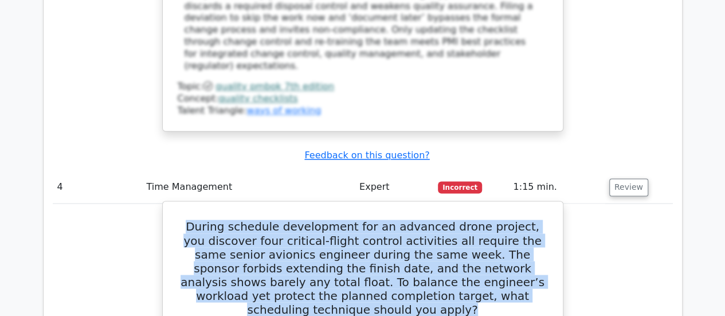
drag, startPoint x: 534, startPoint y: 137, endPoint x: 186, endPoint y: 67, distance: 355.4
click at [186, 220] on h5 "During schedule development for an advanced drone project, you discover four cr…" at bounding box center [363, 268] width 373 height 96
copy h5 "During schedule development for an advanced drone project, you discover four cr…"
drag, startPoint x: 406, startPoint y: 258, endPoint x: 315, endPoint y: 262, distance: 90.7
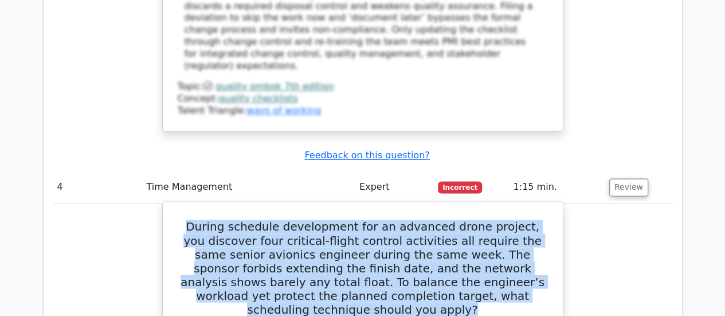
copy div "Resource smoothing"
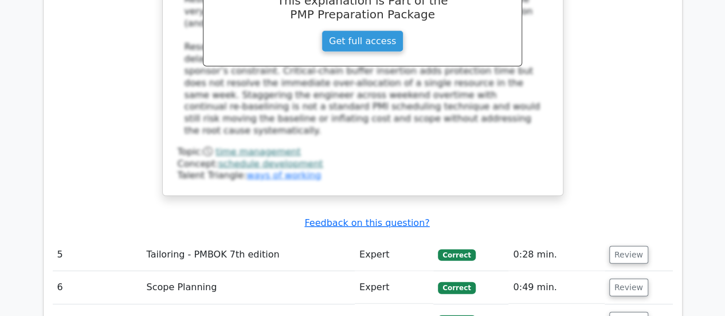
scroll to position [3595, 0]
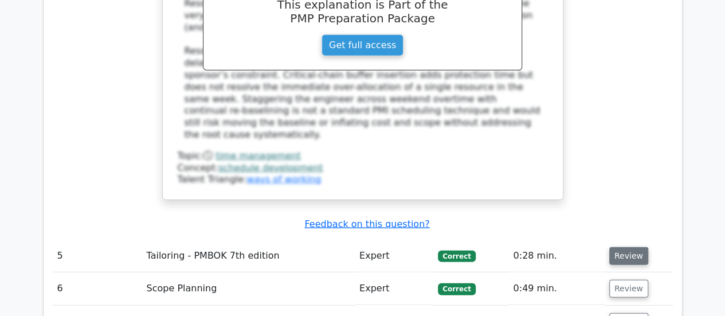
click at [634, 247] on button "Review" at bounding box center [628, 256] width 39 height 18
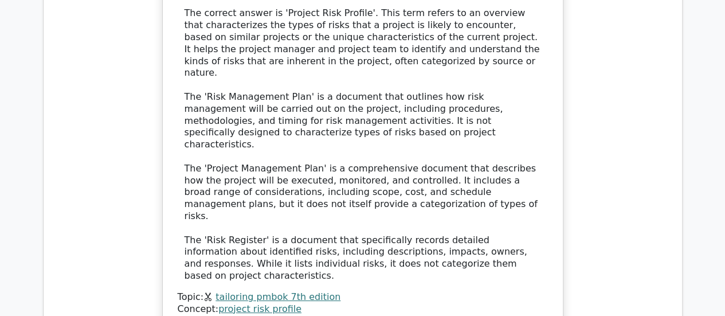
scroll to position [4121, 0]
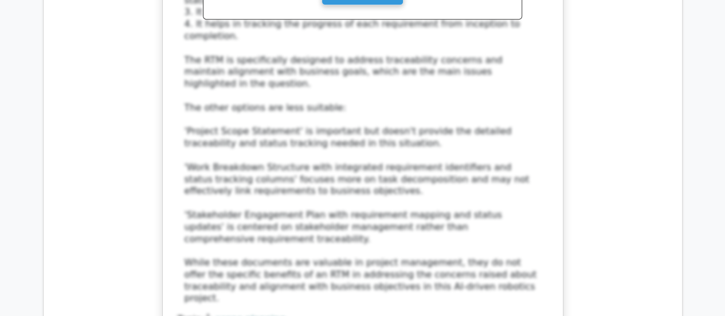
scroll to position [4980, 0]
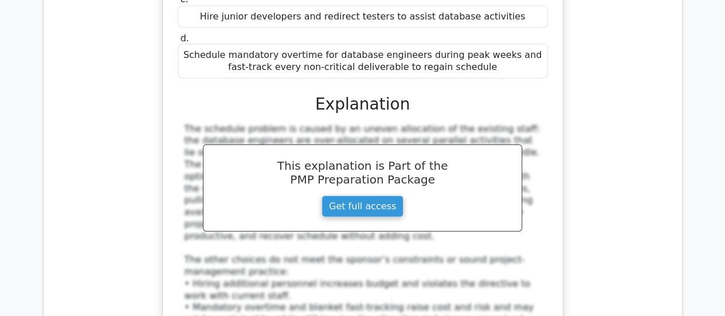
scroll to position [5647, 0]
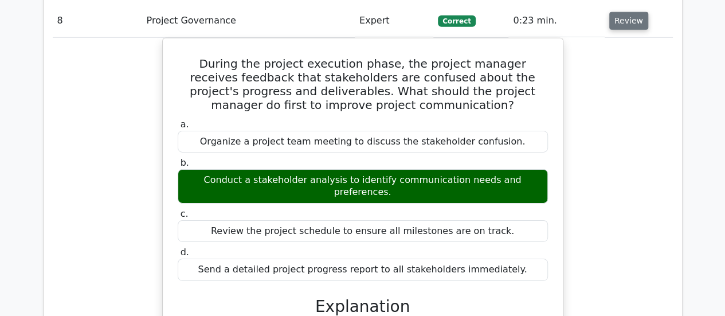
scroll to position [6127, 0]
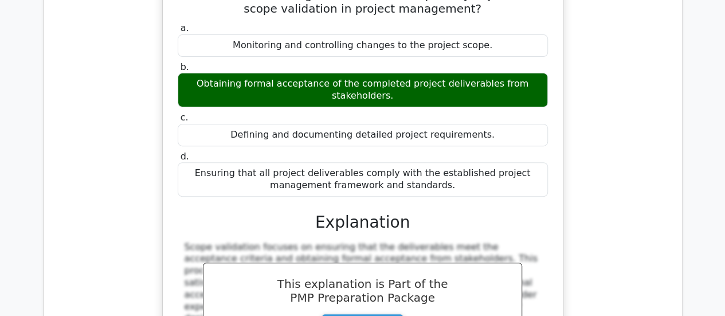
scroll to position [6685, 0]
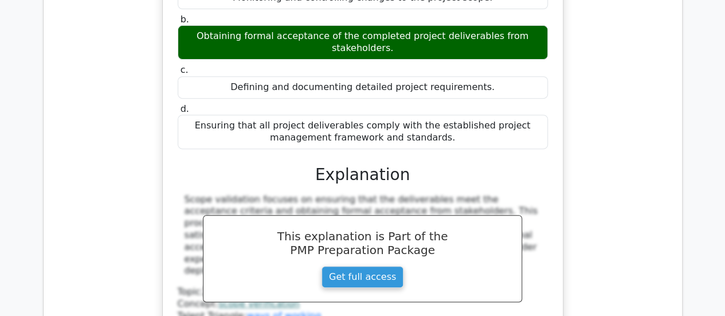
scroll to position [6733, 0]
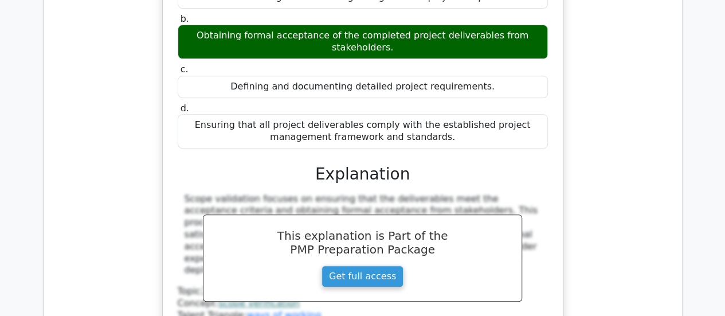
drag, startPoint x: 538, startPoint y: 95, endPoint x: 160, endPoint y: 62, distance: 379.1
copy h5 "A software firm is tasked with developing a new application for a client, but t…"
drag, startPoint x: 421, startPoint y: 174, endPoint x: 308, endPoint y: 175, distance: 112.3
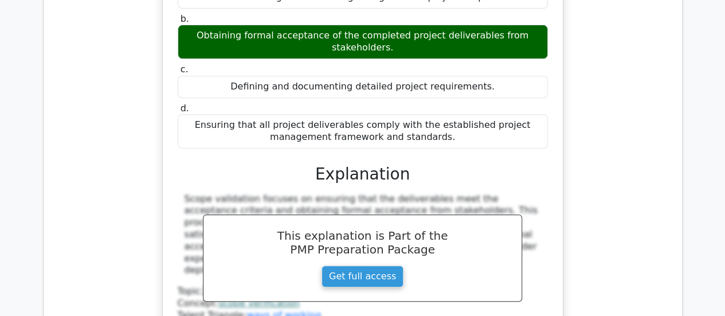
copy div "Time and Material (T&M)"
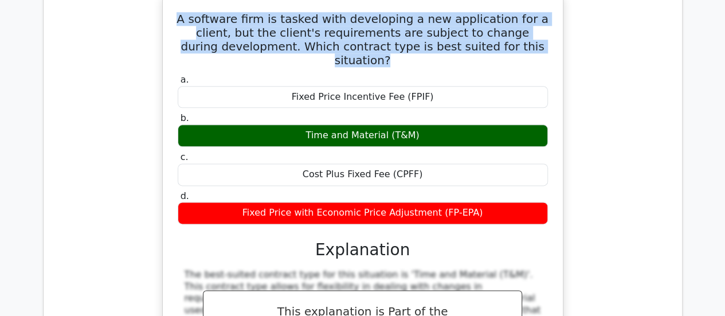
scroll to position [7176, 0]
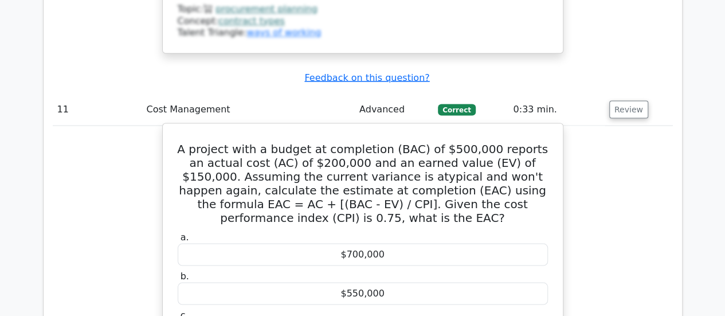
scroll to position [7577, 0]
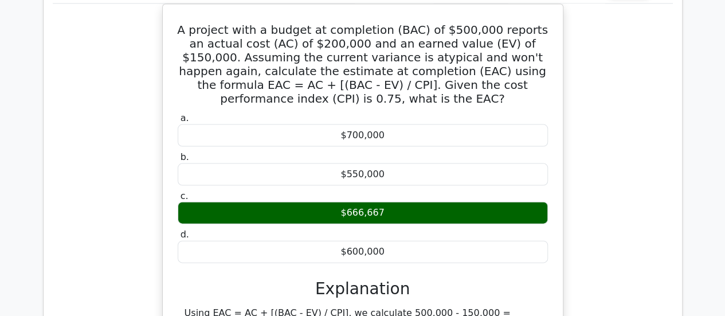
scroll to position [7699, 0]
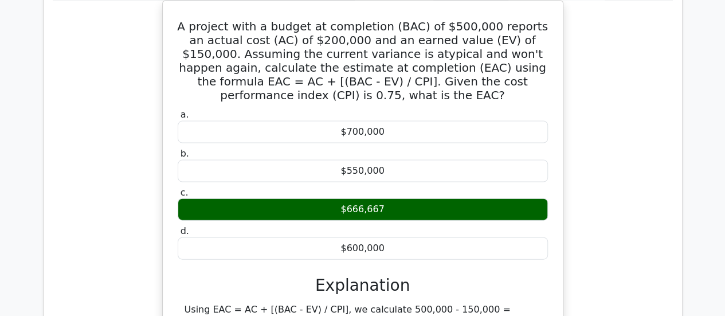
drag, startPoint x: 429, startPoint y: 121, endPoint x: 182, endPoint y: 76, distance: 250.5
copy h5 "A project uses top-down estimating to produce an initial estimate for client si…"
drag, startPoint x: 410, startPoint y: 272, endPoint x: 307, endPoint y: 275, distance: 102.6
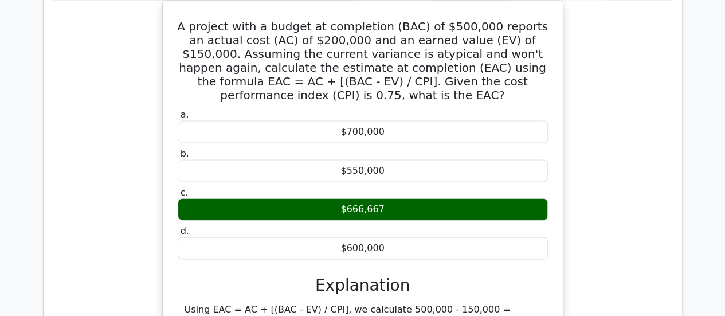
copy div "Definitive estimating"
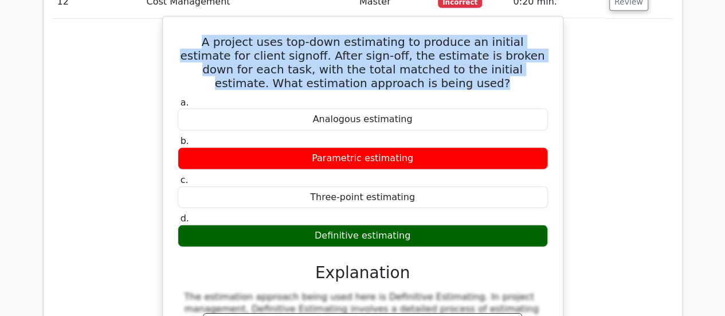
scroll to position [8159, 0]
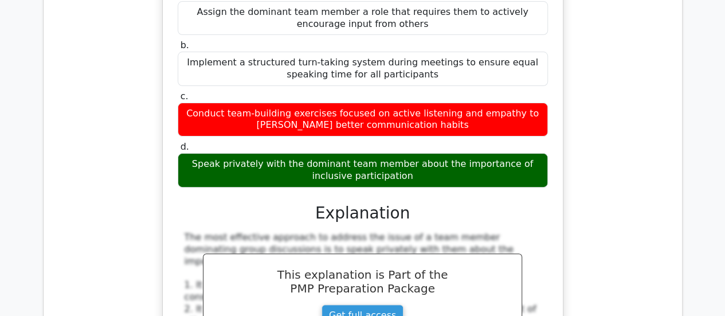
scroll to position [8803, 0]
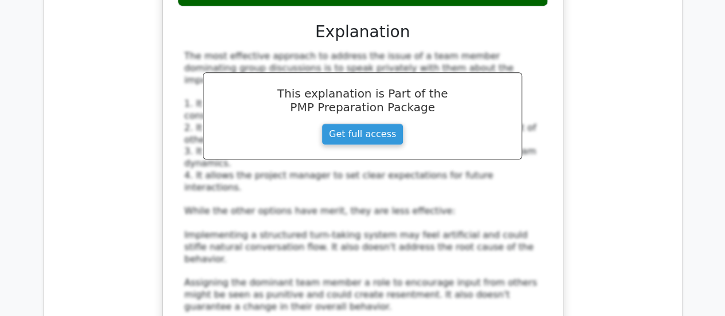
scroll to position [8985, 0]
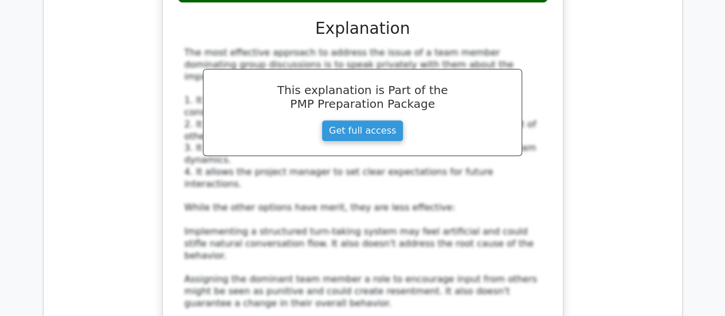
drag, startPoint x: 433, startPoint y: 105, endPoint x: 135, endPoint y: 58, distance: 301.6
copy h5 "During a software development project, you notice that changes to the codebase …"
drag, startPoint x: 471, startPoint y: 253, endPoint x: 261, endPoint y: 248, distance: 209.3
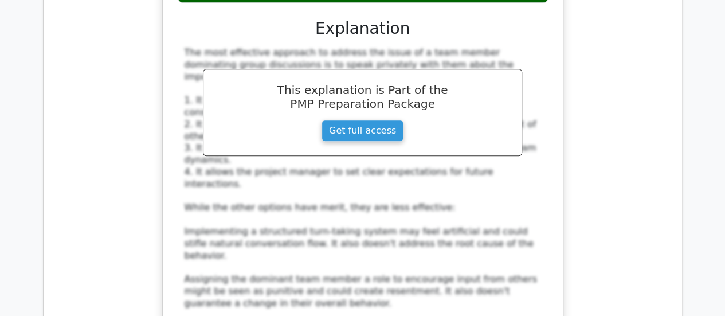
drag, startPoint x: 254, startPoint y: 254, endPoint x: 481, endPoint y: 264, distance: 227.8
copy div "Implementing version control and change tracking"
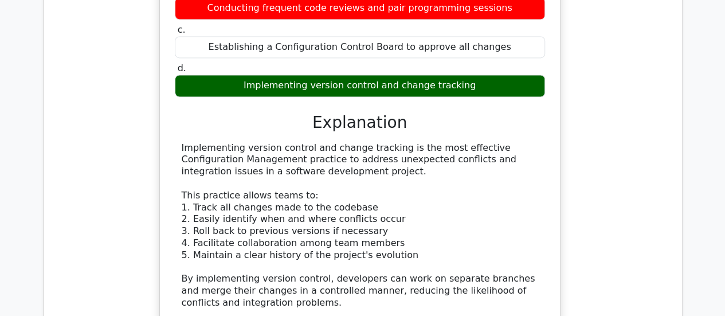
scroll to position [0, 3]
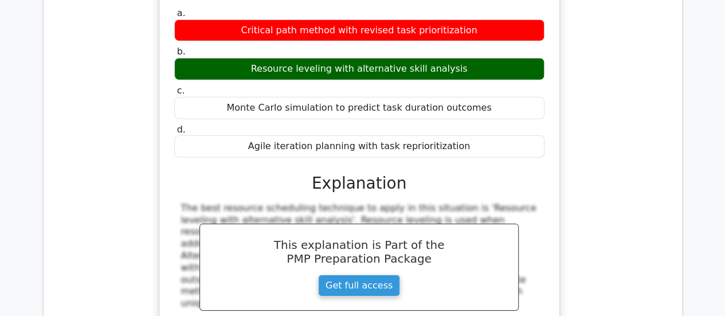
scroll to position [10382, 0]
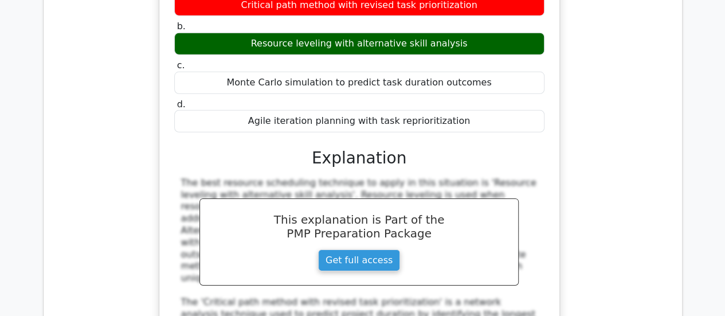
scroll to position [0, 0]
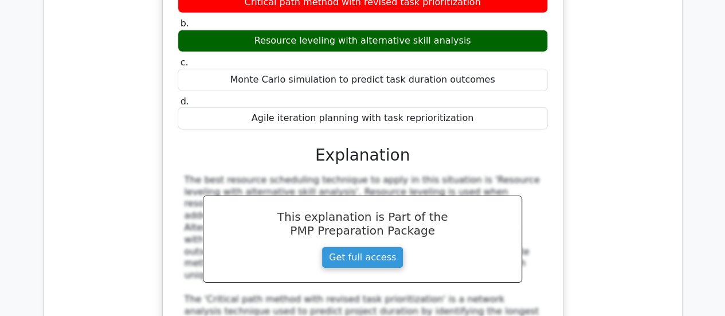
drag, startPoint x: 463, startPoint y: 119, endPoint x: 140, endPoint y: 52, distance: 330.1
copy h5 "In a project using the PERT technique, an activity has an optimistic time of 10…"
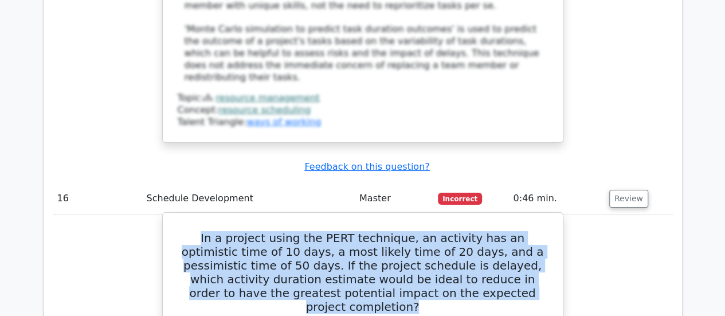
scroll to position [10821, 0]
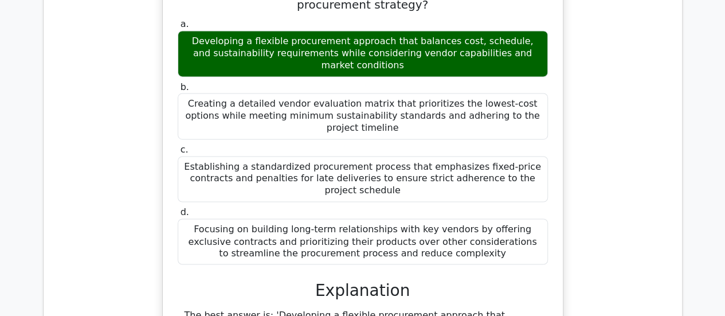
scroll to position [11719, 0]
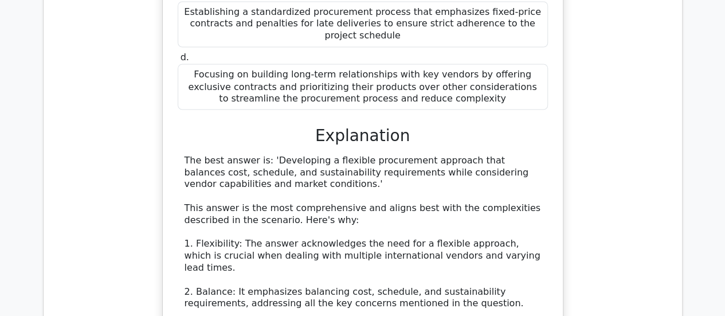
scroll to position [11869, 0]
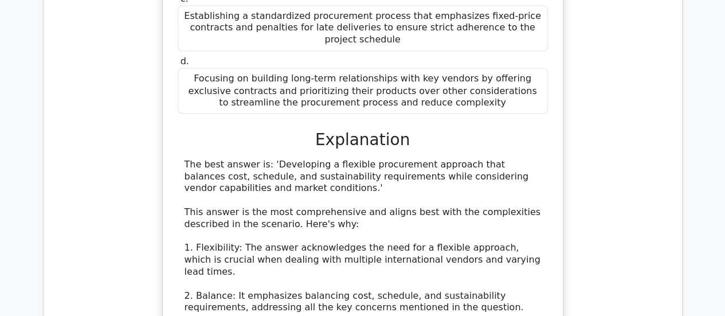
drag, startPoint x: 514, startPoint y: 111, endPoint x: 190, endPoint y: 74, distance: 325.3
drag, startPoint x: 190, startPoint y: 74, endPoint x: 558, endPoint y: 104, distance: 368.6
copy h5 "During a project's scope validation process, you discover that a key deliverabl…"
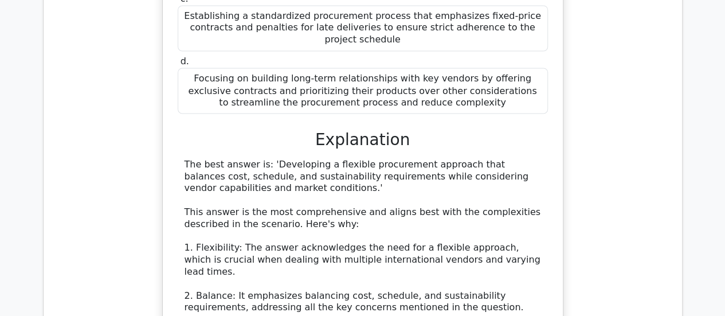
drag, startPoint x: 393, startPoint y: 191, endPoint x: 205, endPoint y: 174, distance: 188.7
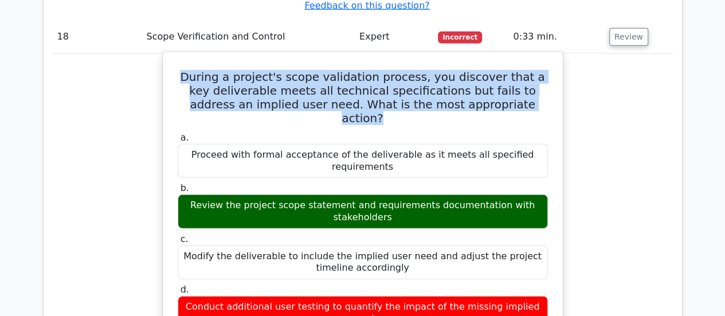
scroll to position [12556, 0]
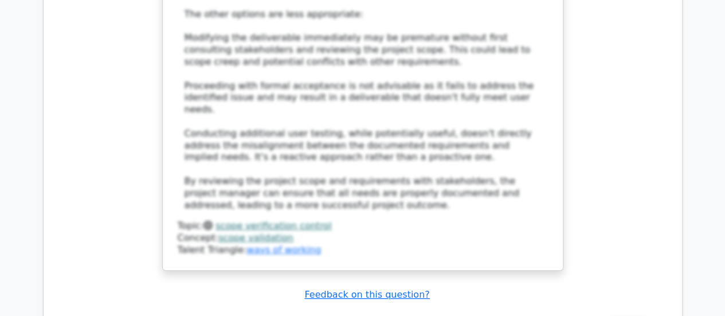
scroll to position [13104, 0]
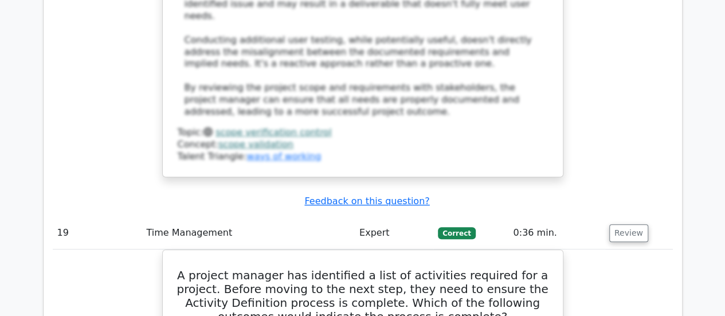
scroll to position [13198, 0]
